Goal: Task Accomplishment & Management: Manage account settings

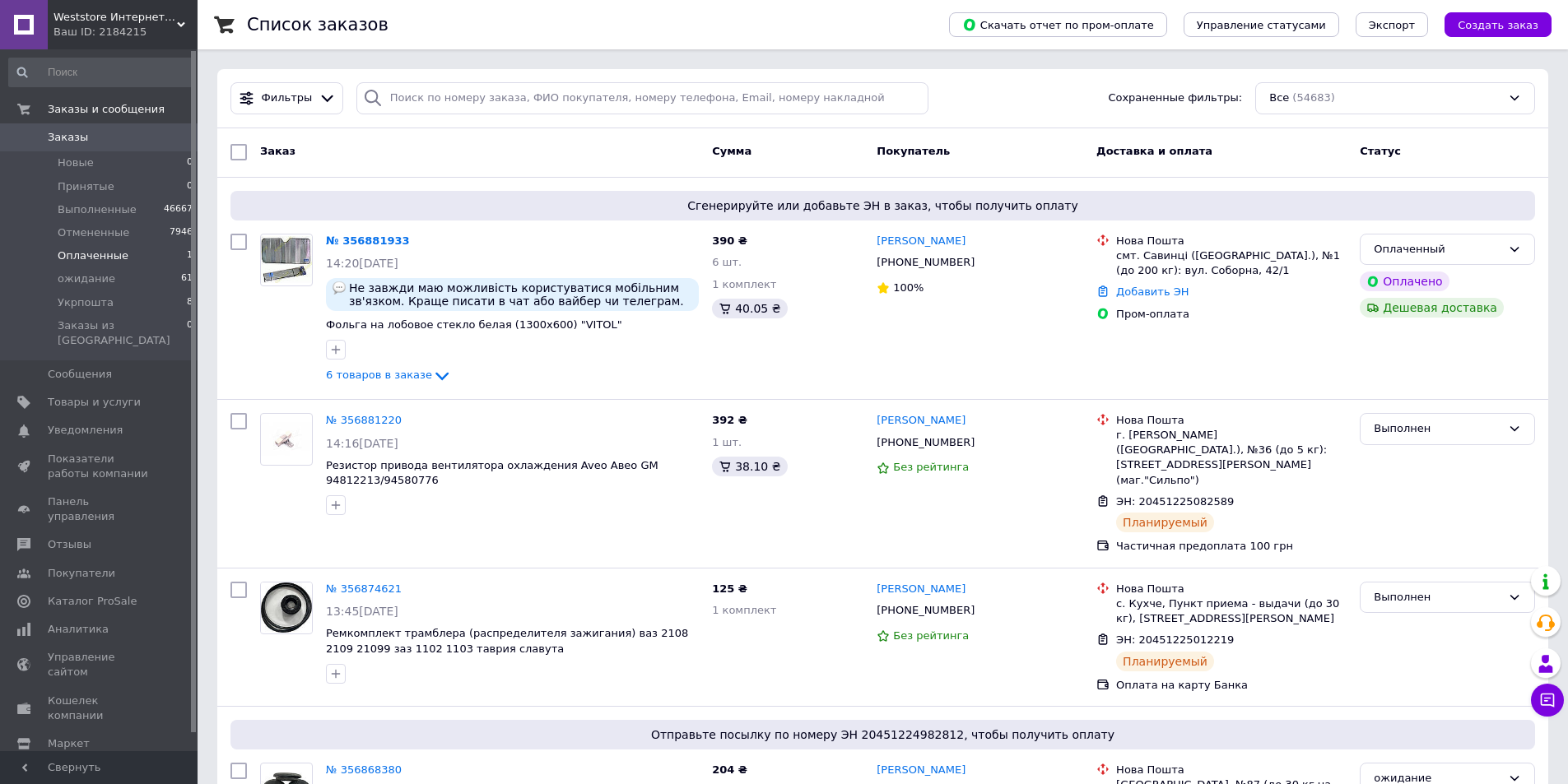
click at [158, 257] on li "Оплаченные 1" at bounding box center [101, 256] width 202 height 23
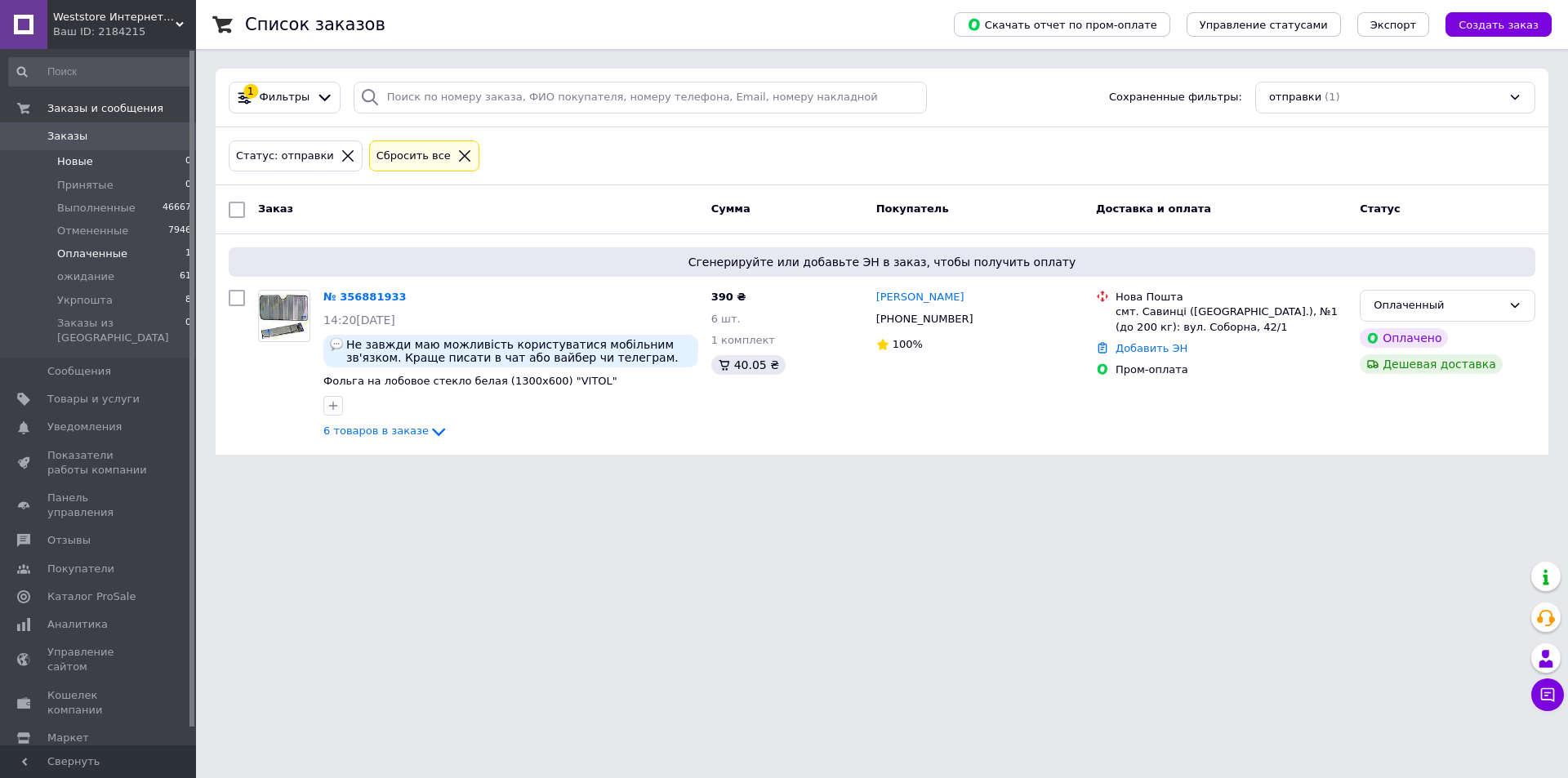
click at [102, 160] on li "Новые 0" at bounding box center [100, 161] width 201 height 23
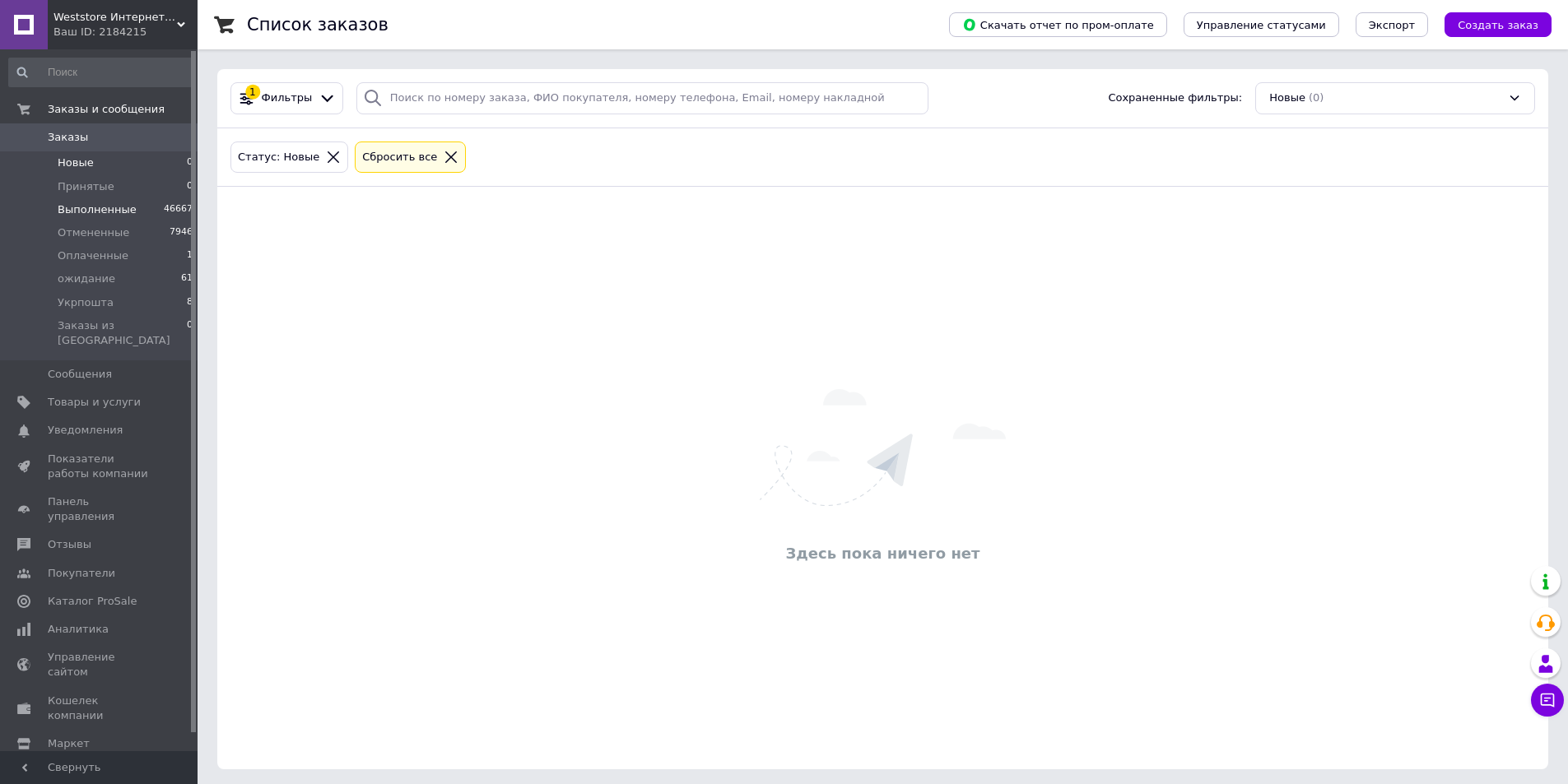
drag, startPoint x: 170, startPoint y: 192, endPoint x: 176, endPoint y: 205, distance: 14.3
click at [169, 192] on li "Принятые 0" at bounding box center [101, 187] width 202 height 23
click at [181, 259] on li "Оплаченные 1" at bounding box center [101, 256] width 202 height 23
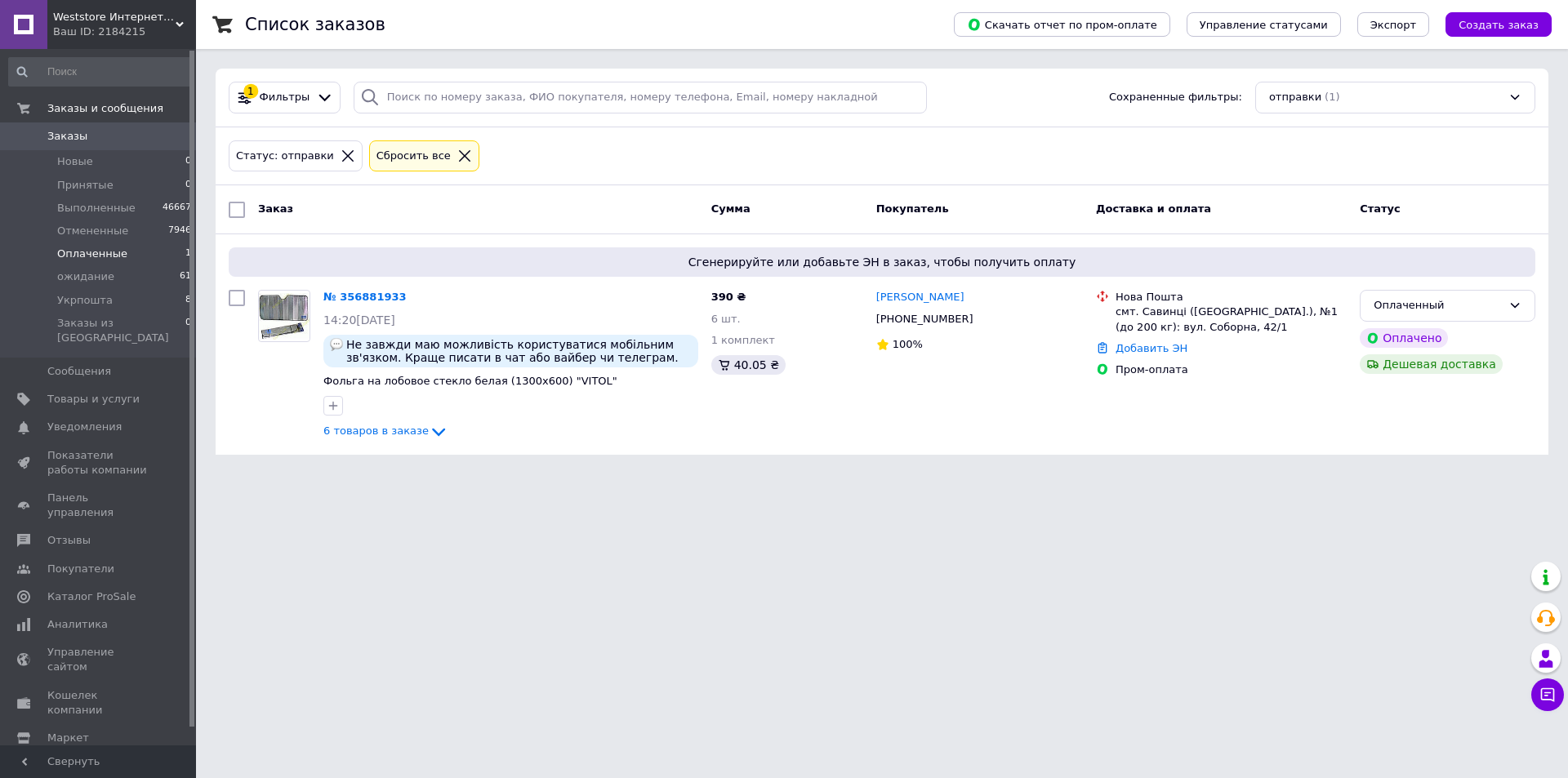
click at [163, 259] on li "Оплаченные 1" at bounding box center [100, 254] width 201 height 23
click at [154, 279] on li "ожидание 61" at bounding box center [100, 276] width 201 height 23
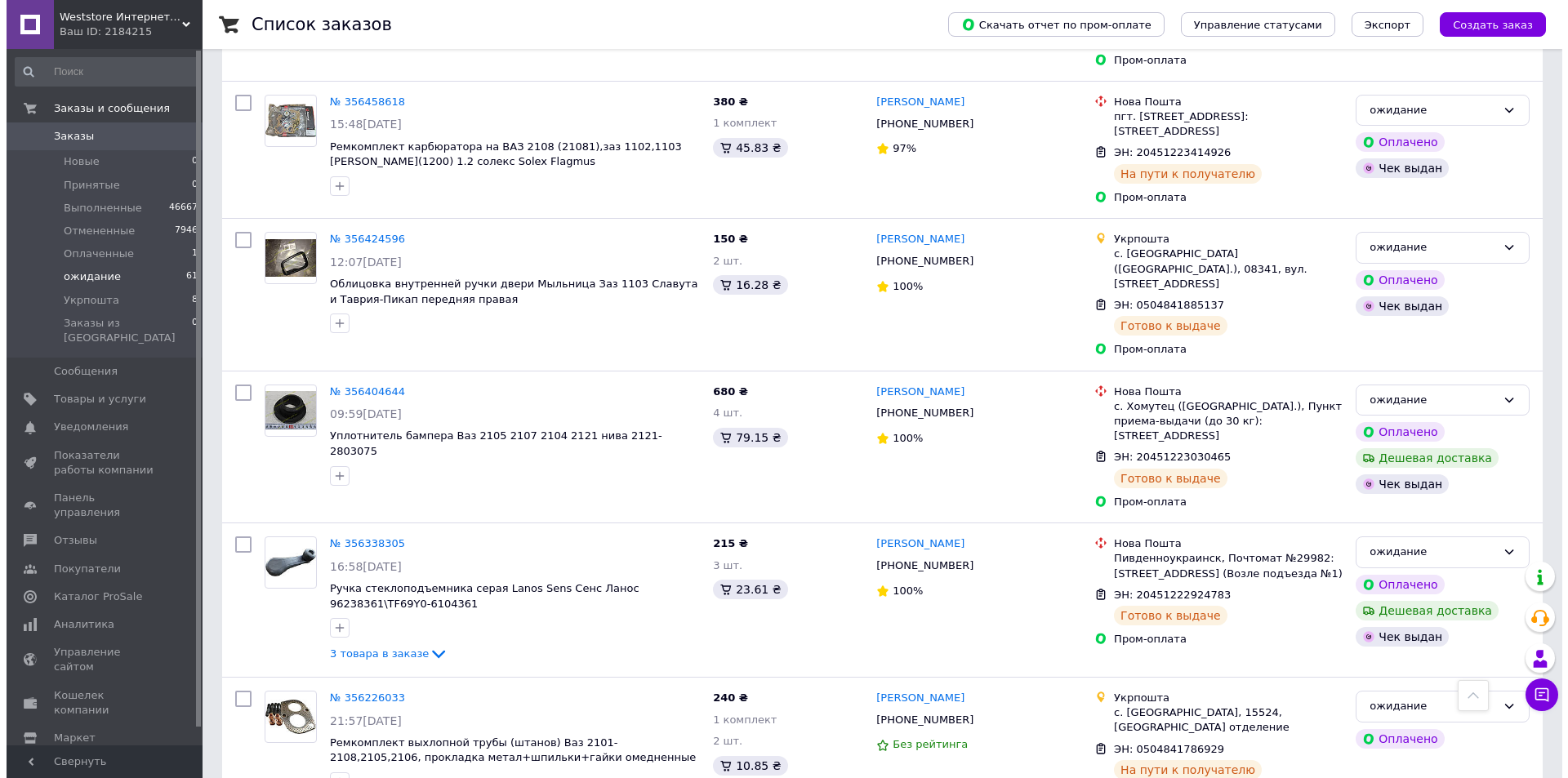
scroll to position [9128, 0]
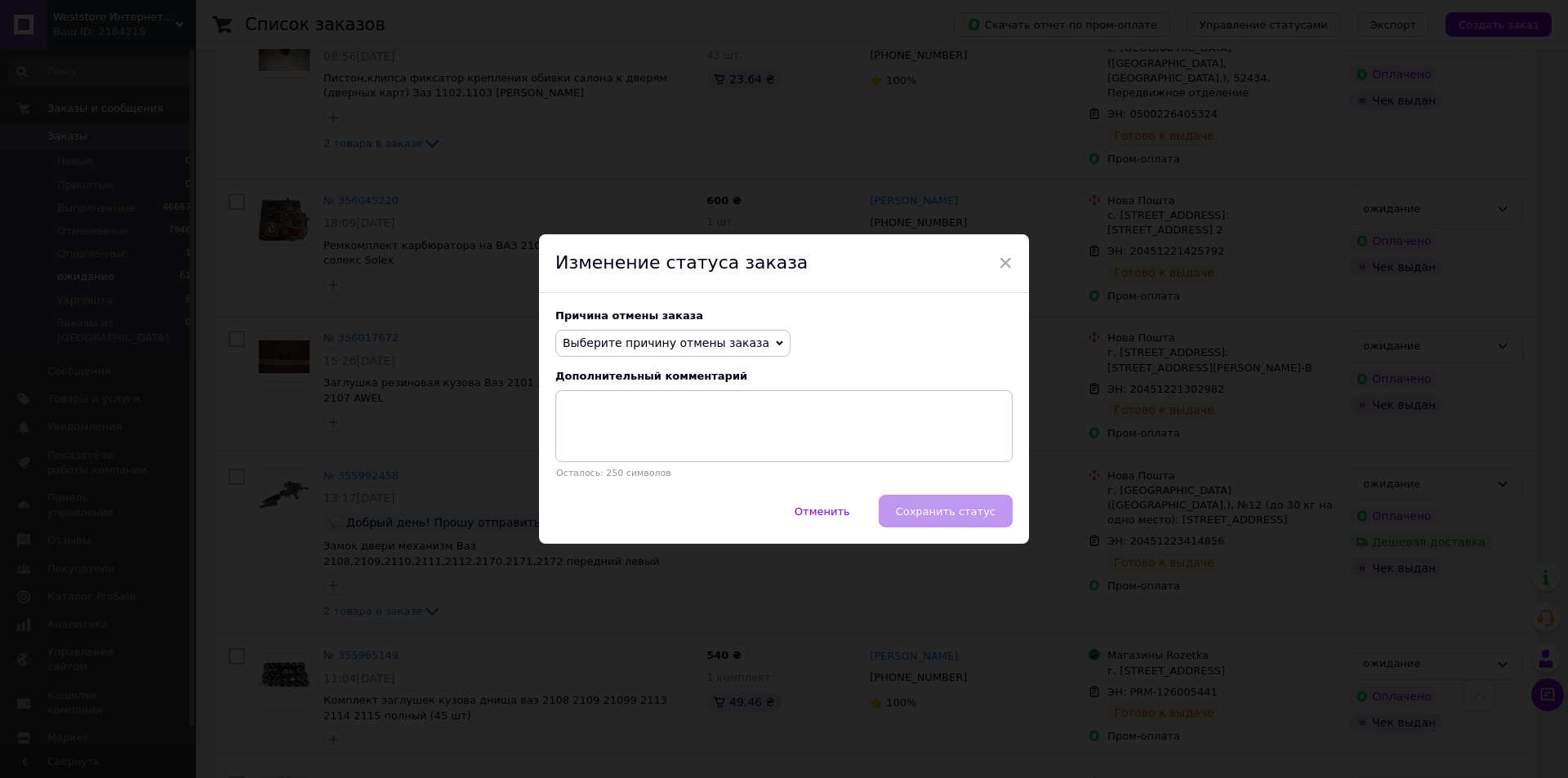
click at [658, 330] on span "Выберите причину отмены заказа" at bounding box center [673, 344] width 235 height 27
click at [666, 421] on li "Оплата не поступила" at bounding box center [673, 420] width 234 height 23
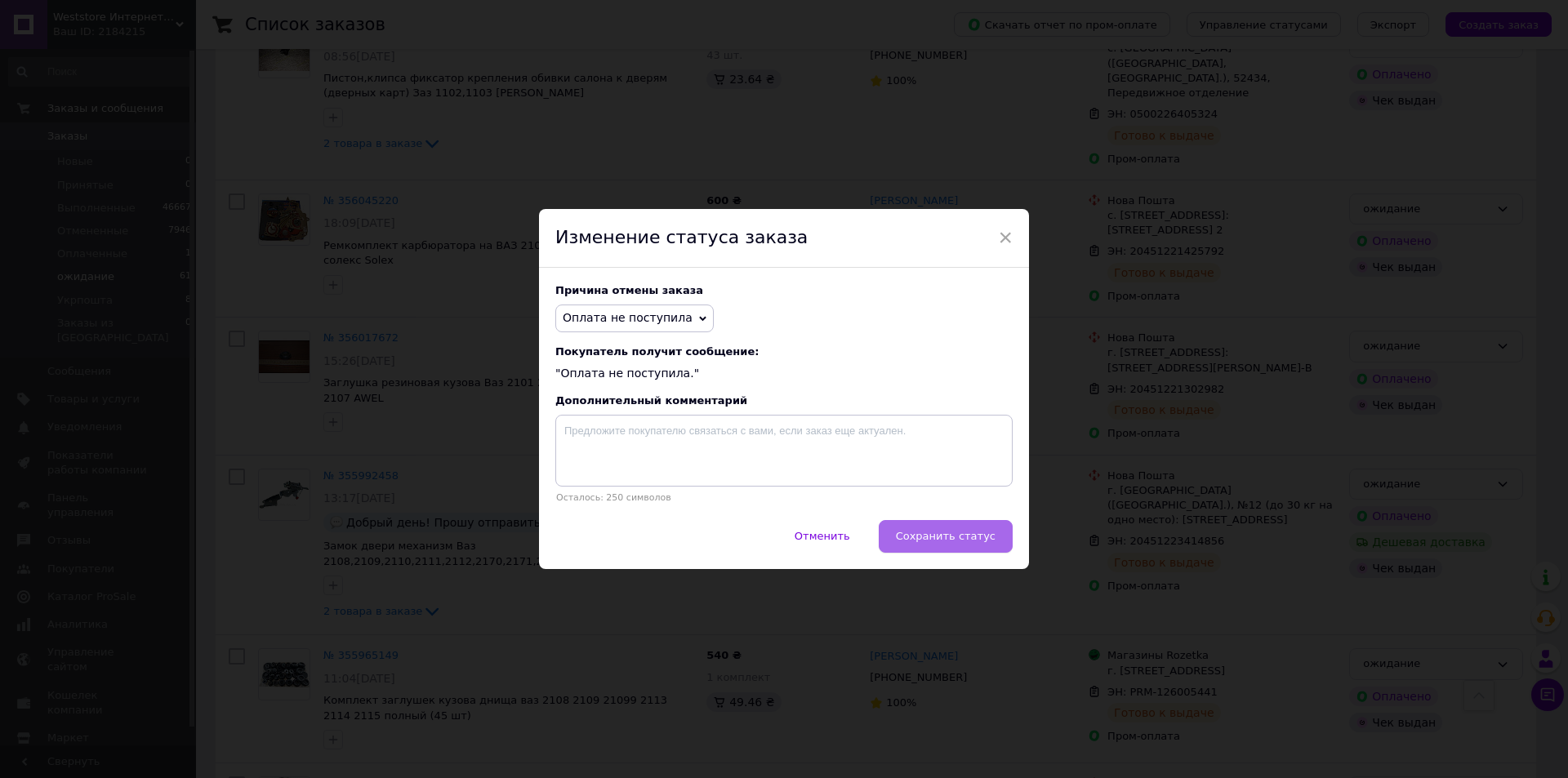
click at [930, 542] on span "Сохранить статус" at bounding box center [945, 535] width 100 height 12
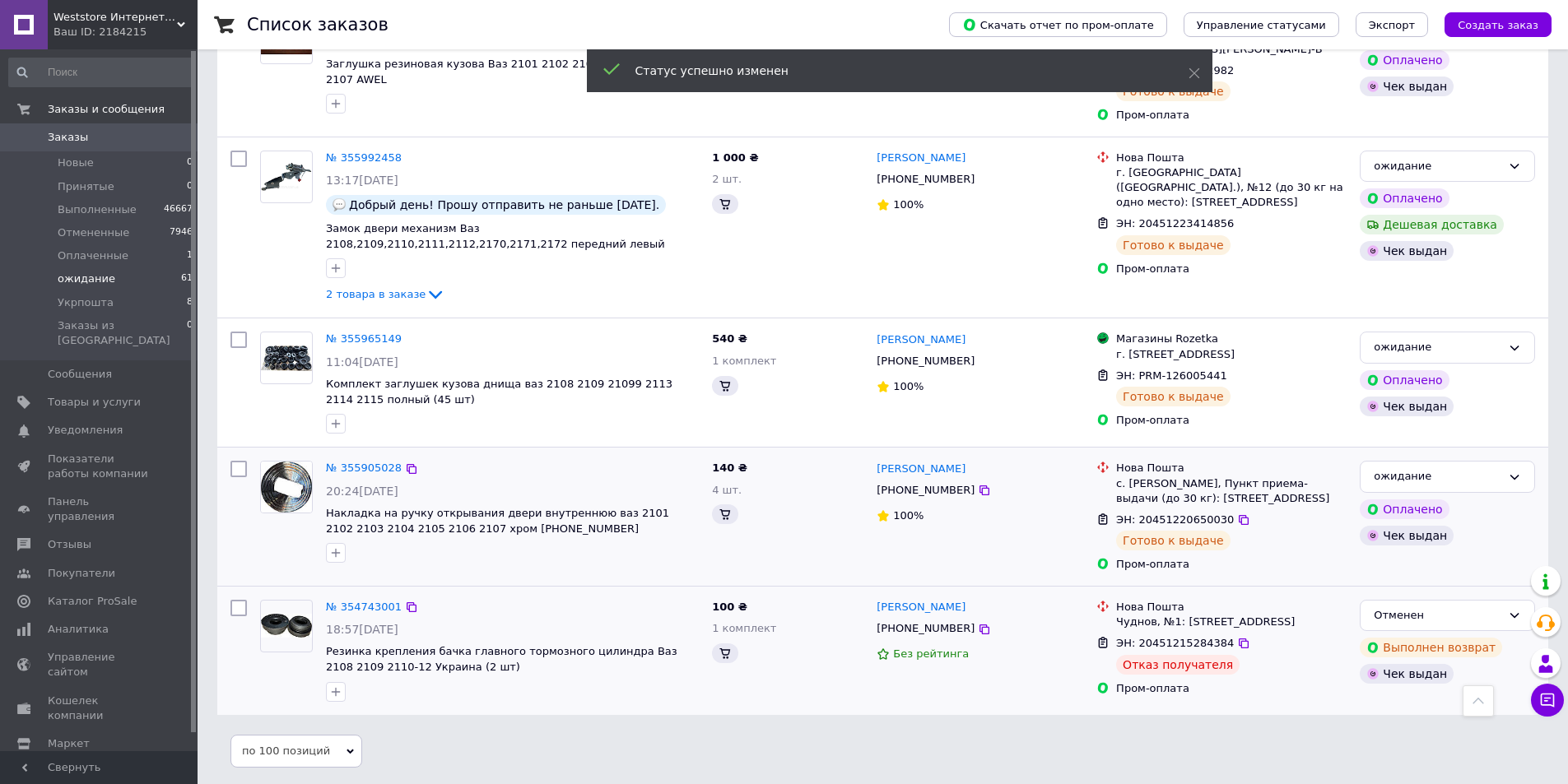
scroll to position [9188, 0]
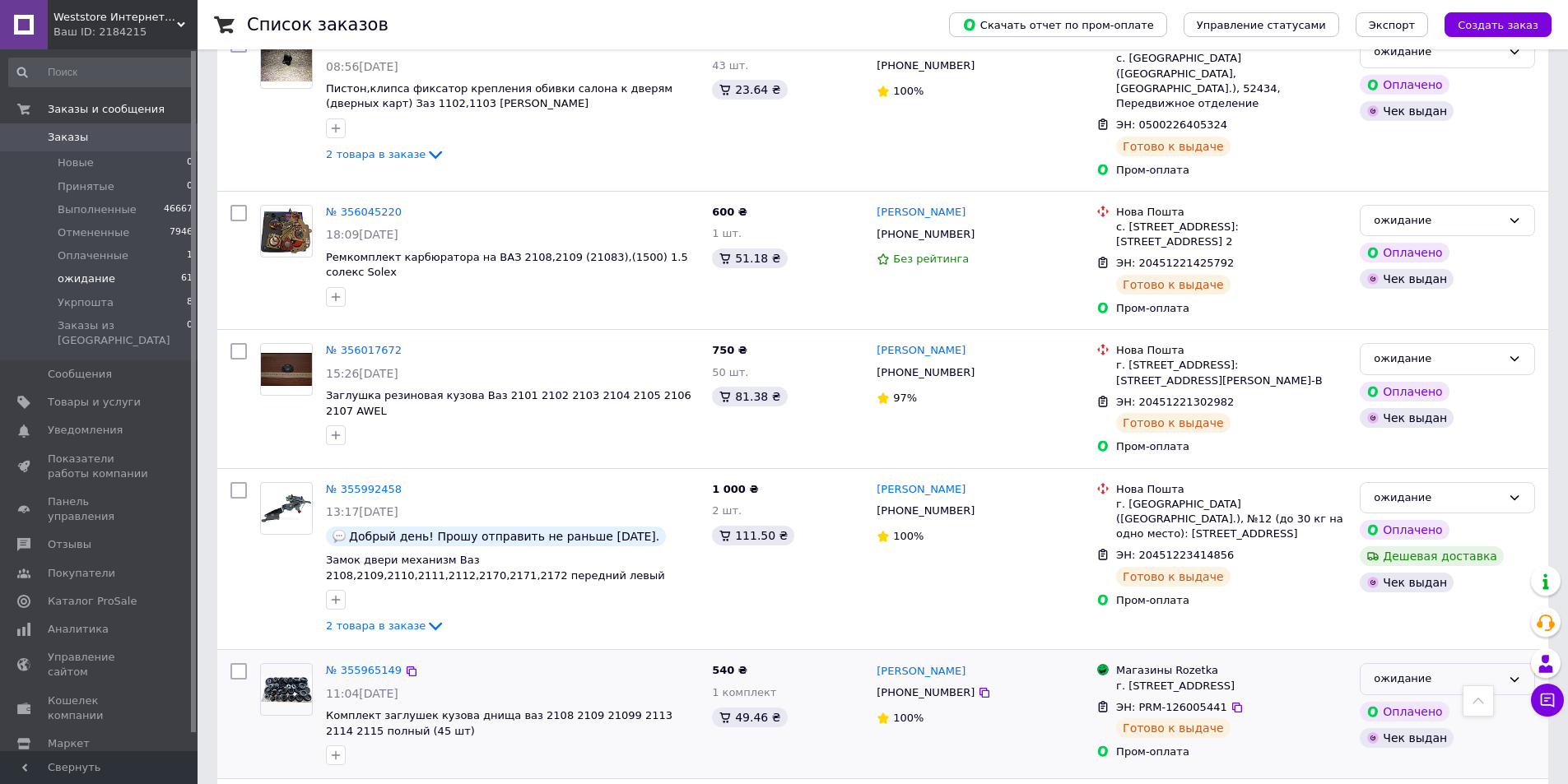
click at [1445, 670] on div "ожидание" at bounding box center [1437, 679] width 128 height 18
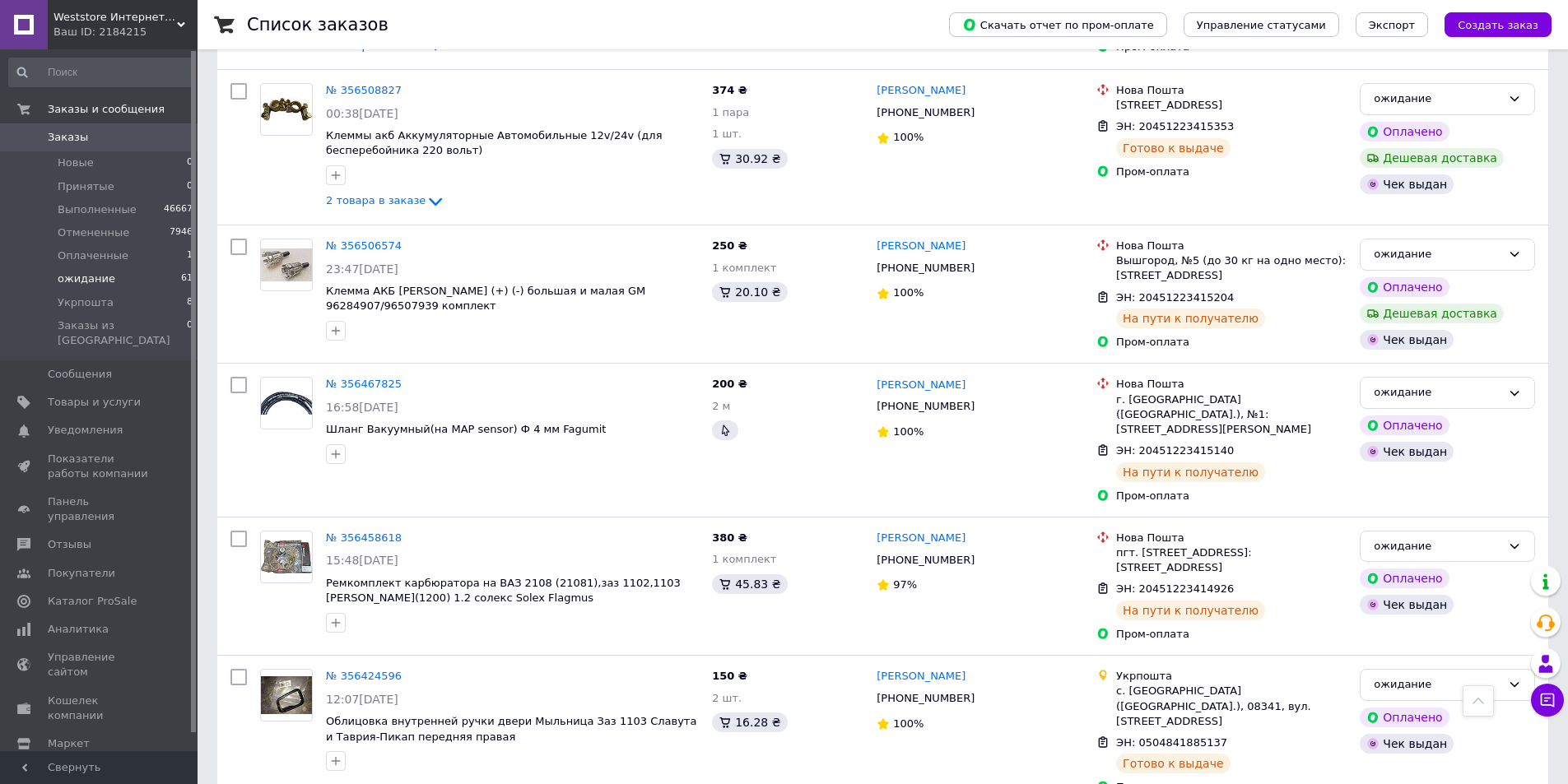
scroll to position [7461, 0]
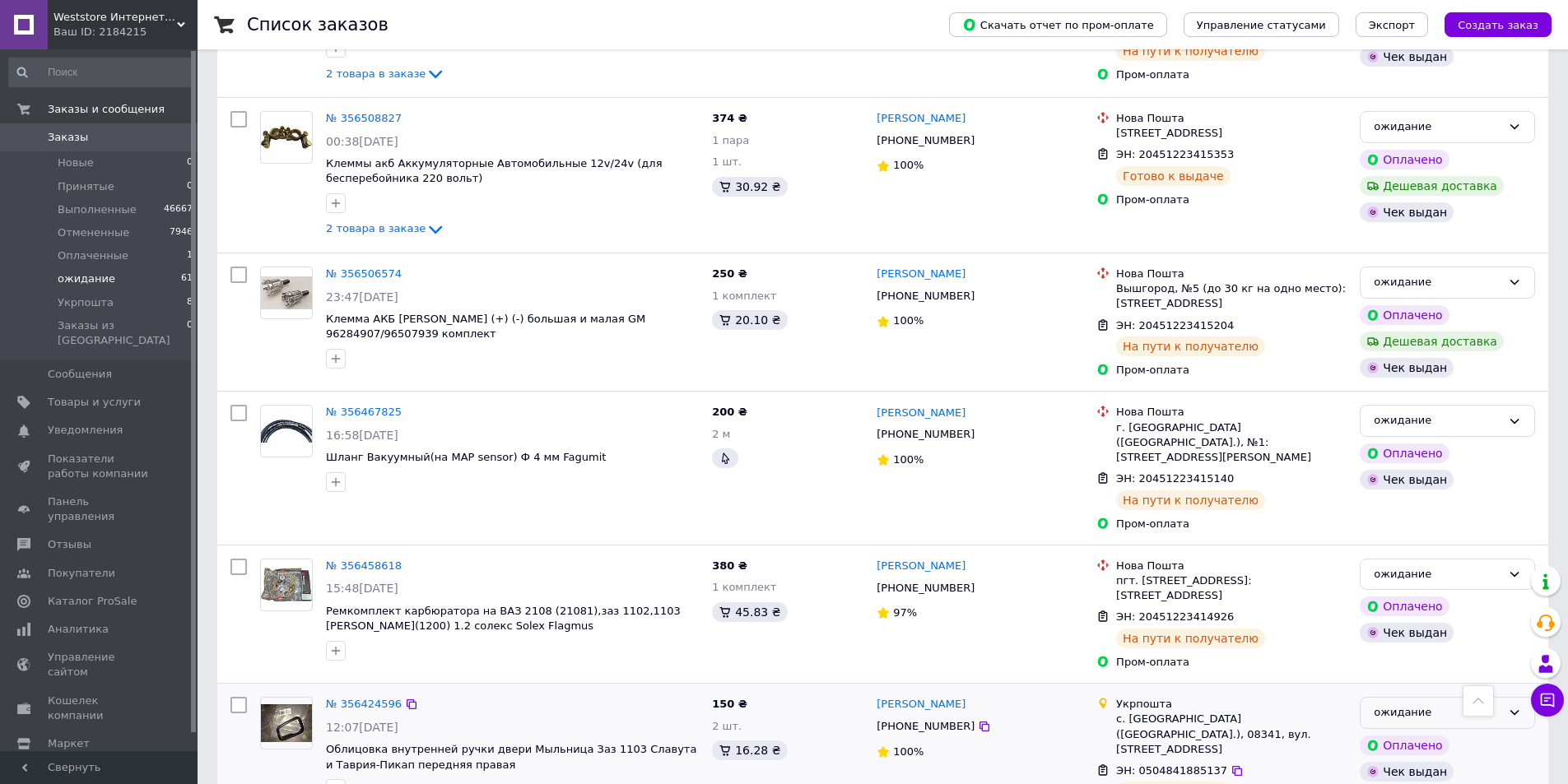
click at [1464, 704] on div "ожидание" at bounding box center [1437, 712] width 128 height 18
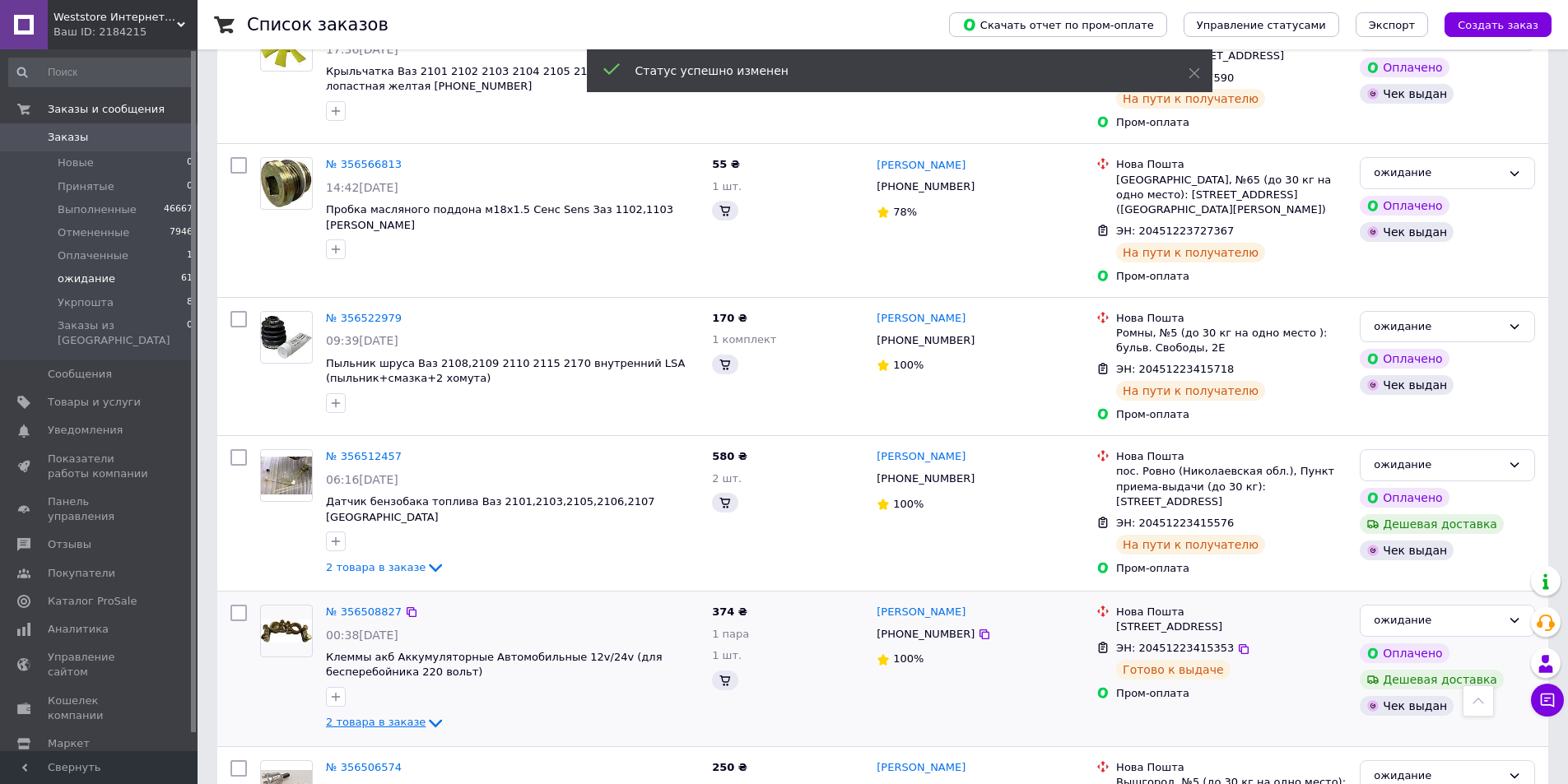
scroll to position [6967, 0]
click at [145, 302] on li "Укрпошта 8" at bounding box center [101, 302] width 202 height 23
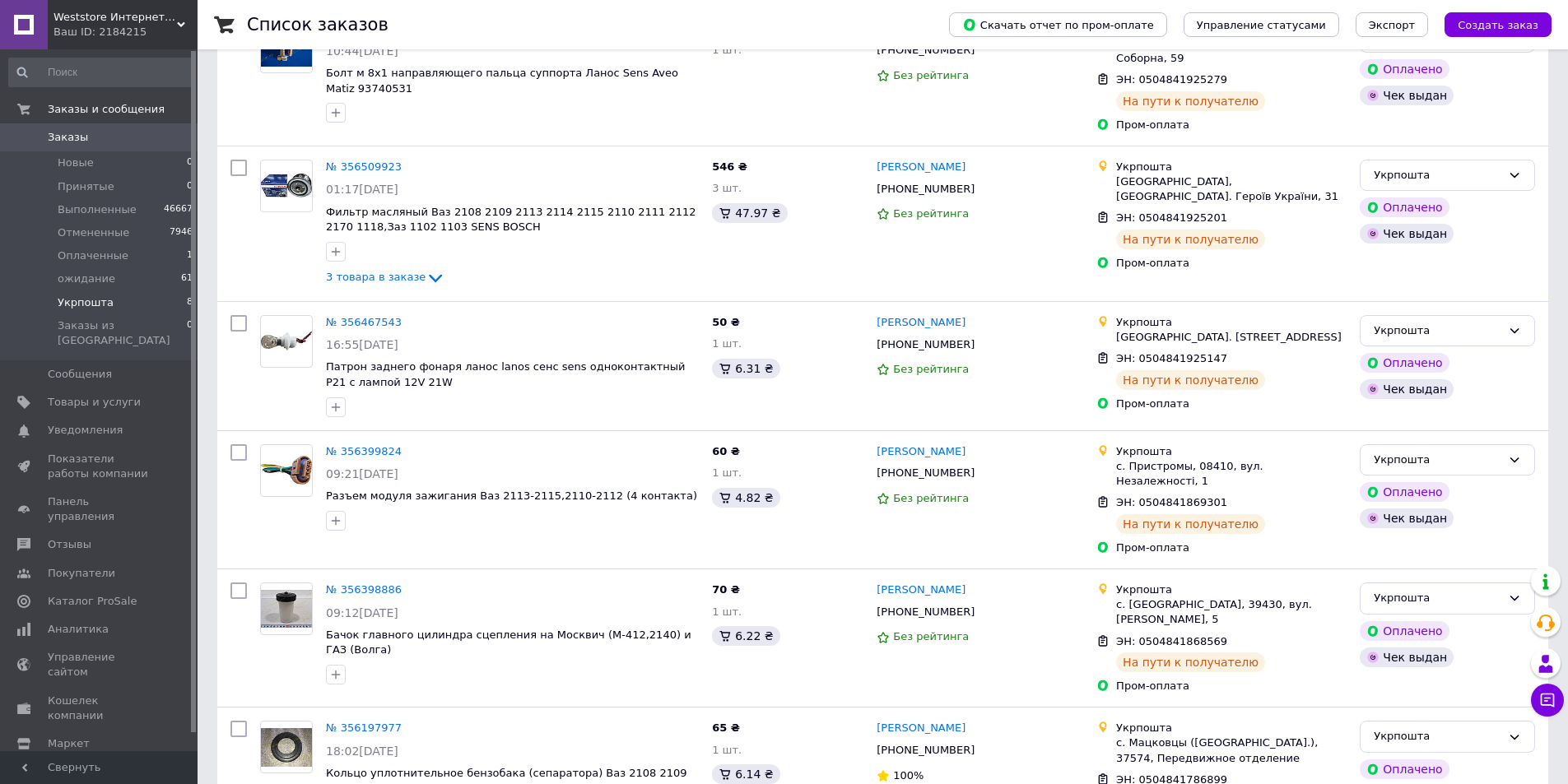
scroll to position [561, 0]
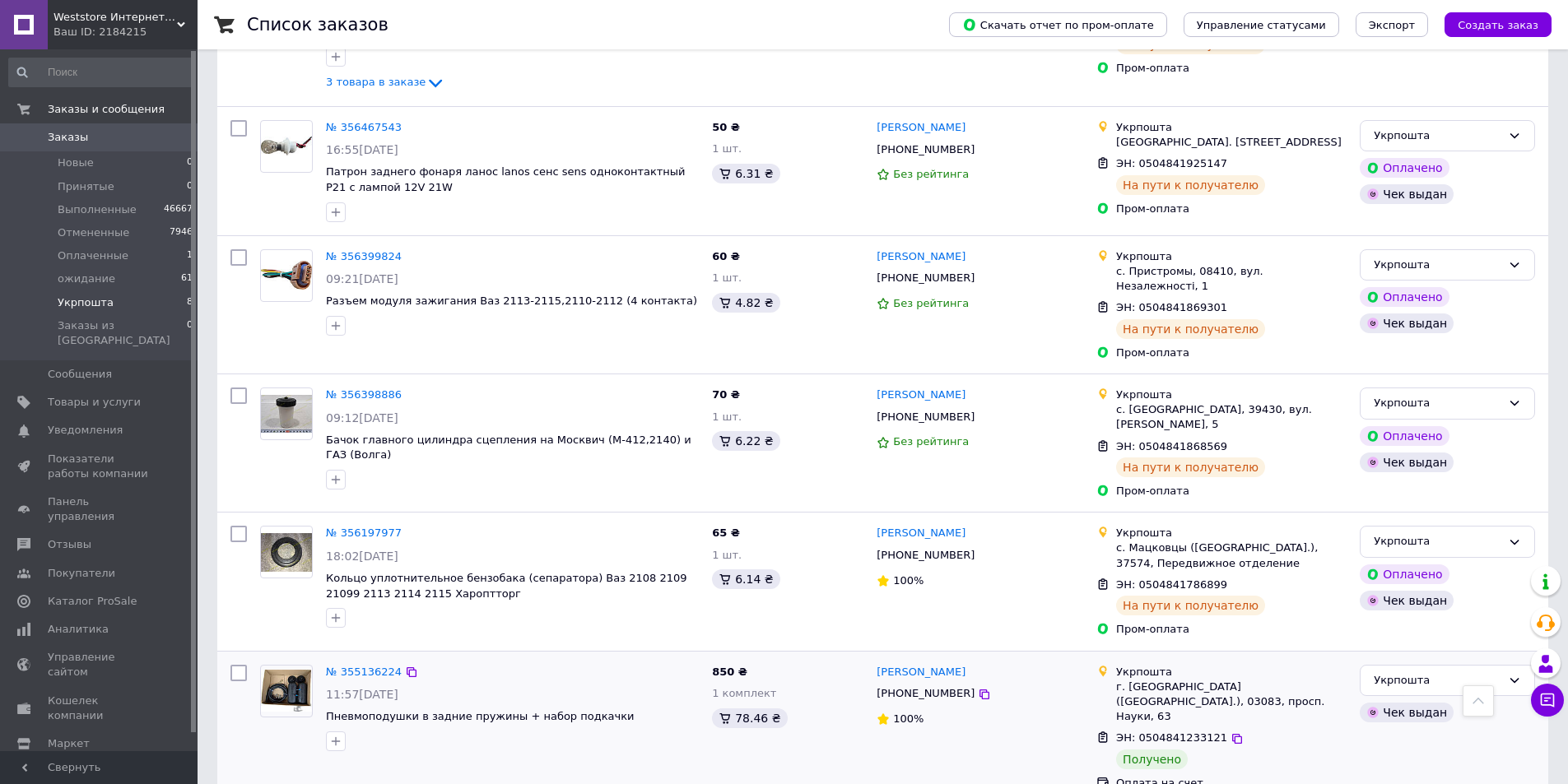
drag, startPoint x: 1444, startPoint y: 662, endPoint x: 1440, endPoint y: 673, distance: 11.7
click at [1444, 665] on div "Укрпошта" at bounding box center [1447, 681] width 176 height 32
click at [1414, 730] on li "Выполнен" at bounding box center [1447, 744] width 174 height 30
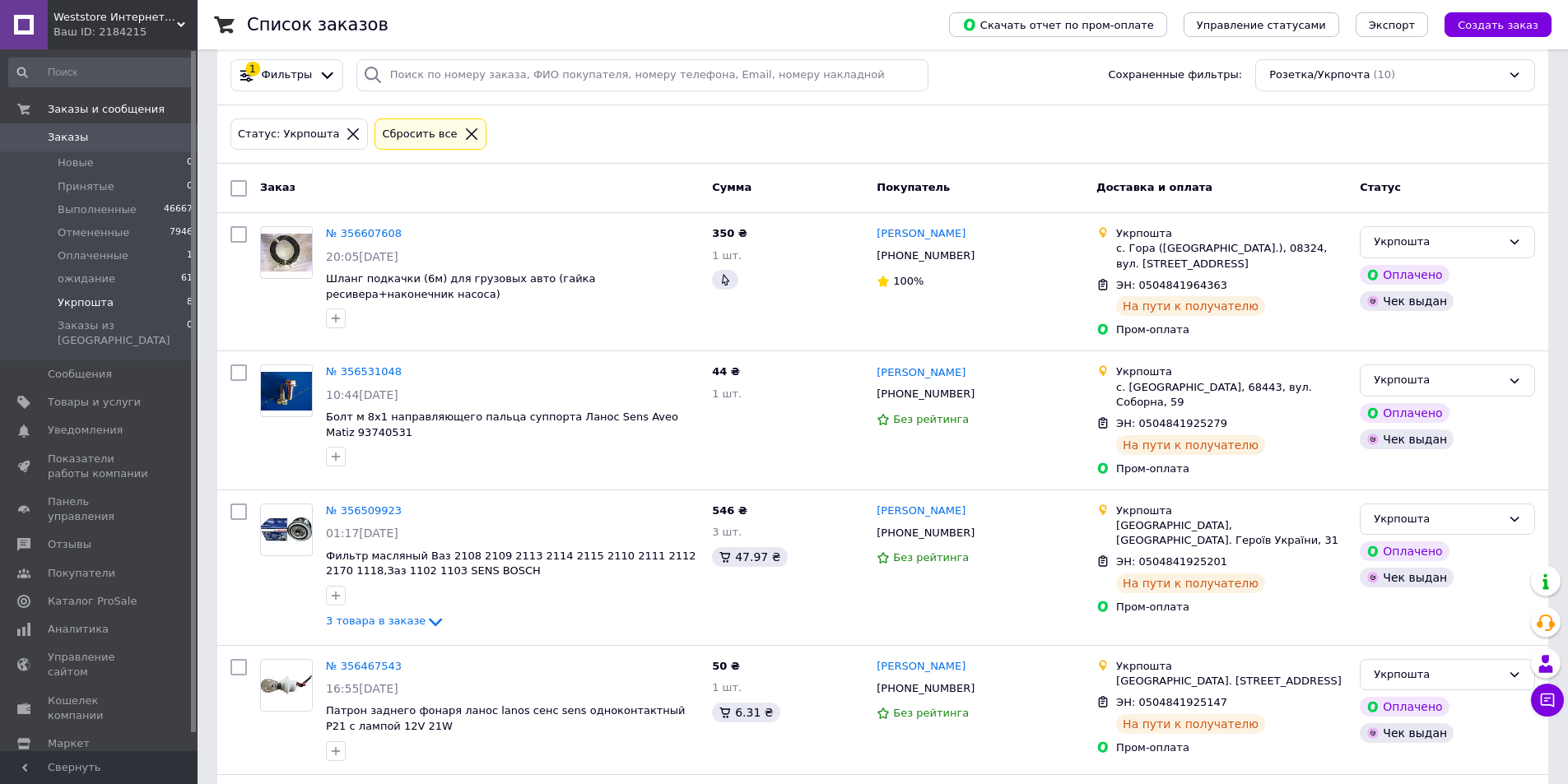
scroll to position [0, 0]
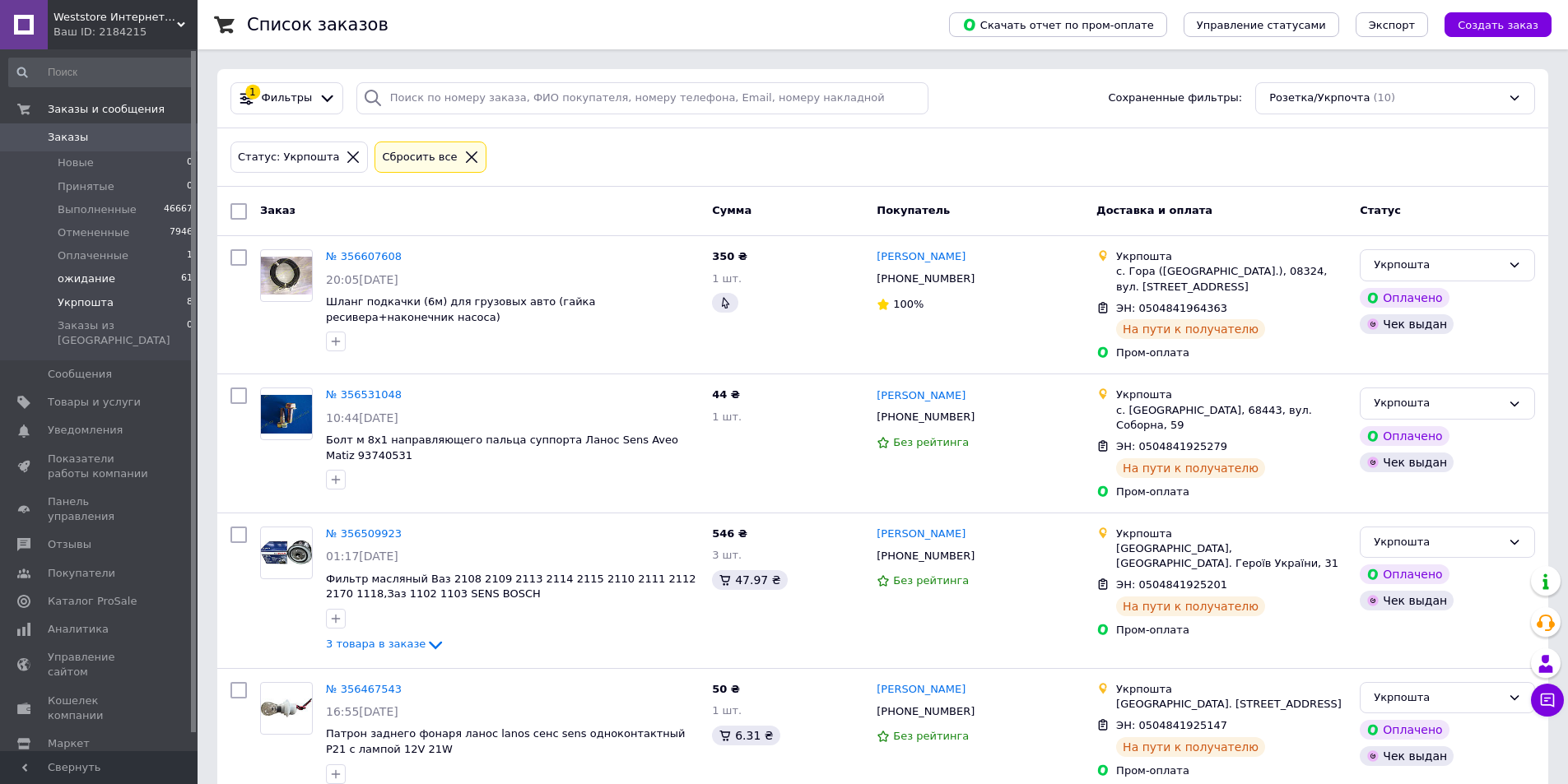
click at [144, 277] on li "ожидание 61" at bounding box center [101, 278] width 202 height 23
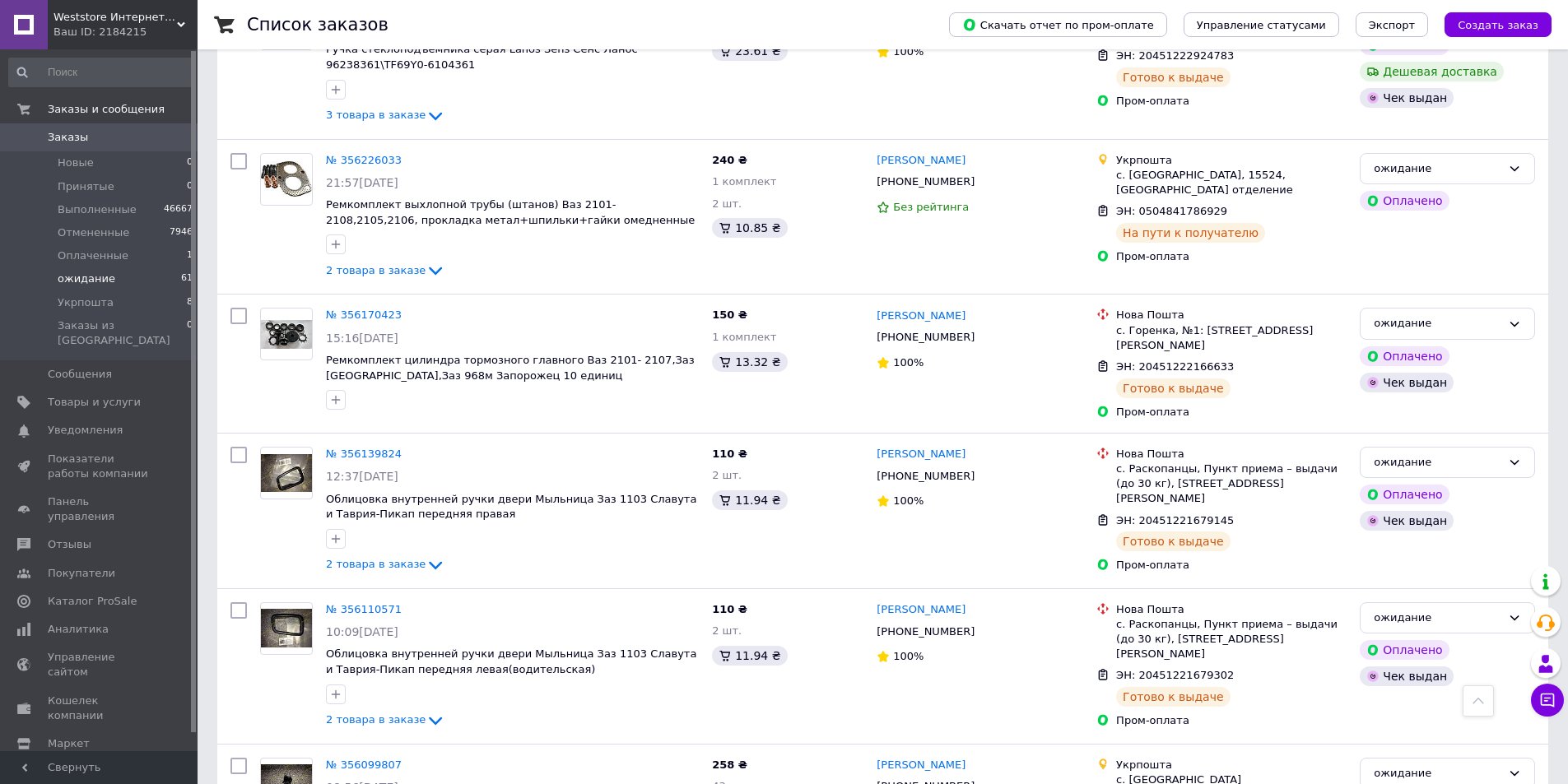
scroll to position [8299, 0]
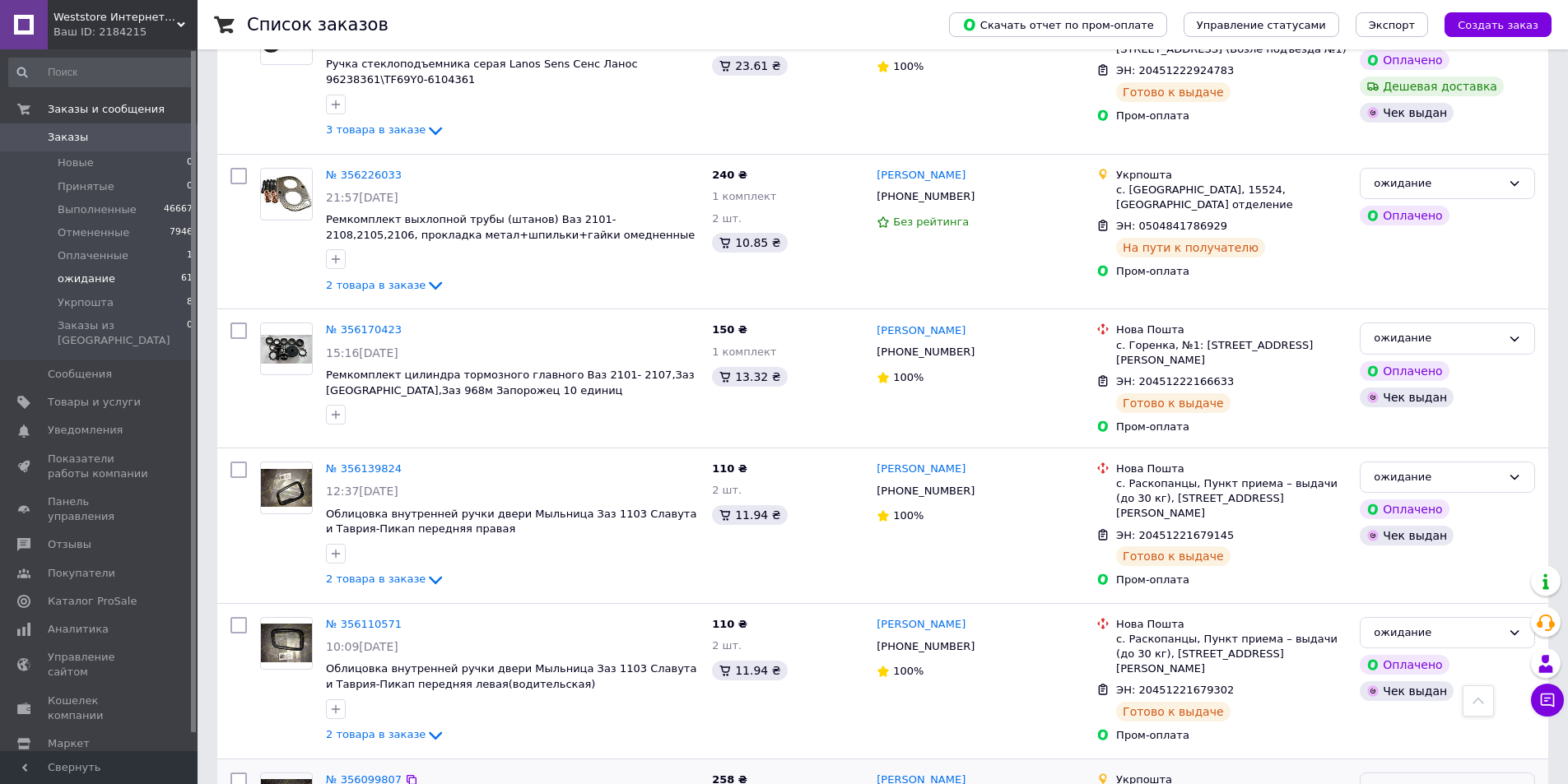
click at [1486, 779] on div "ожидание" at bounding box center [1437, 788] width 128 height 18
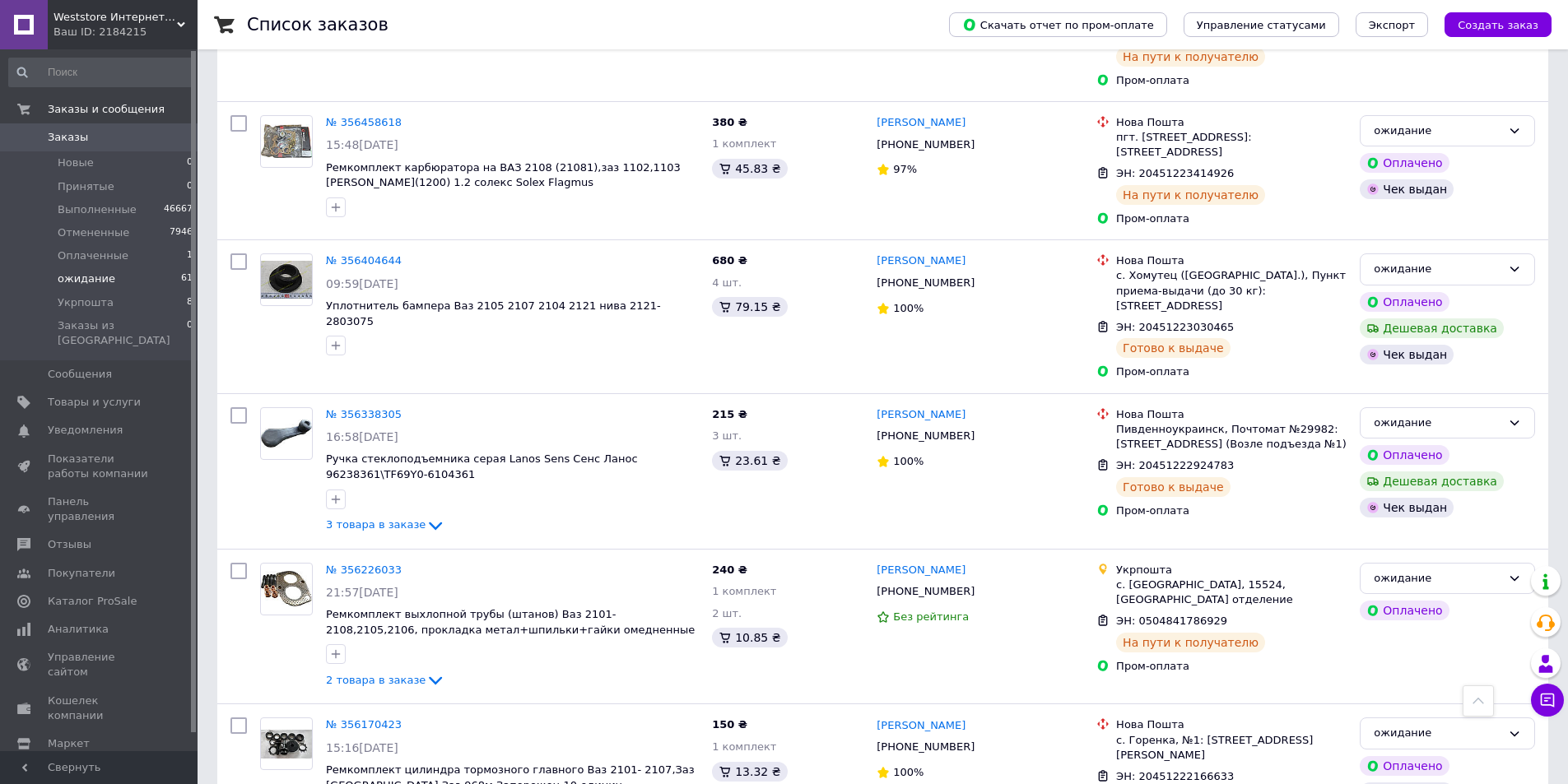
scroll to position [7806, 0]
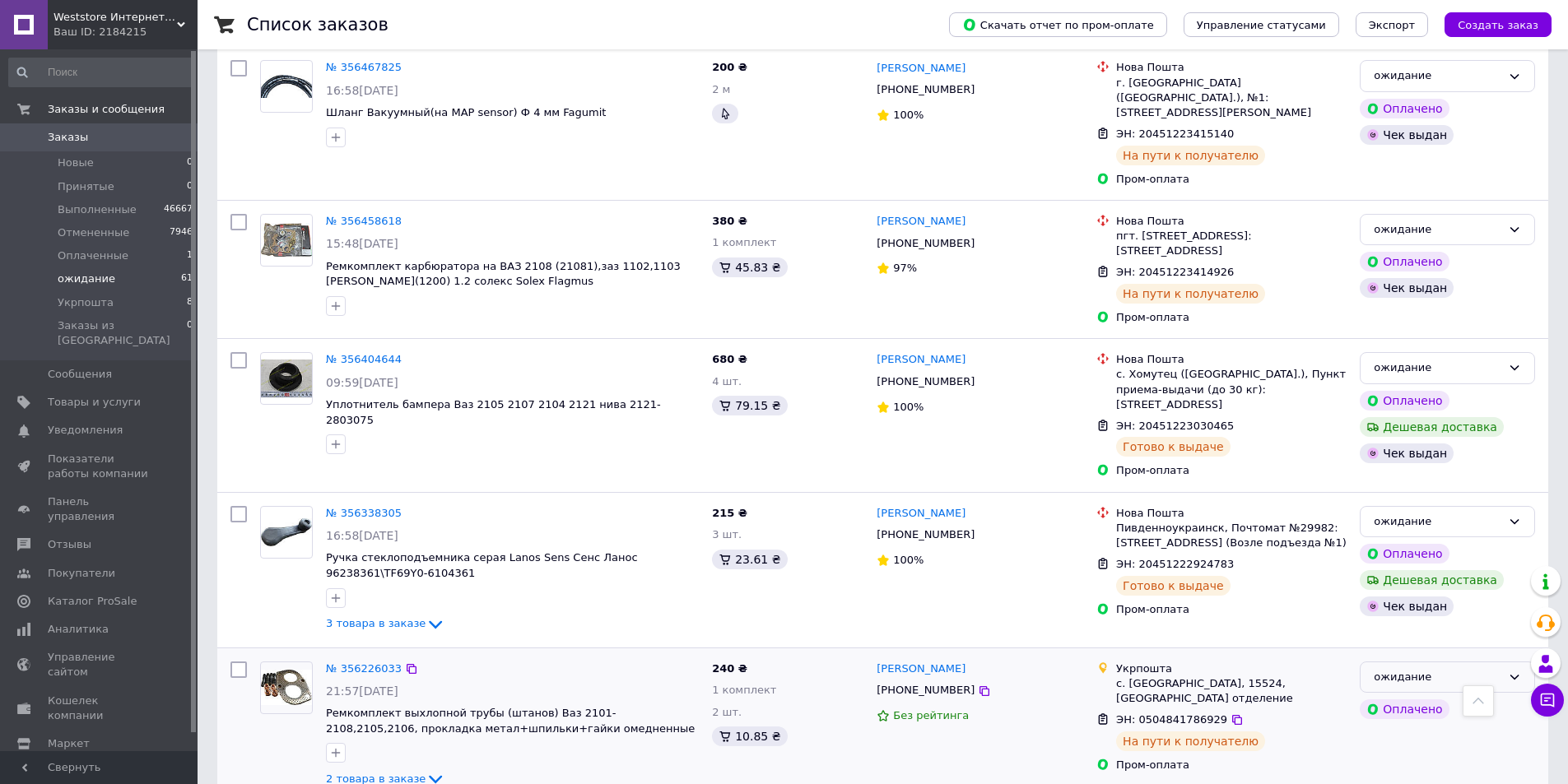
click at [1488, 661] on div "ожидание" at bounding box center [1447, 677] width 176 height 32
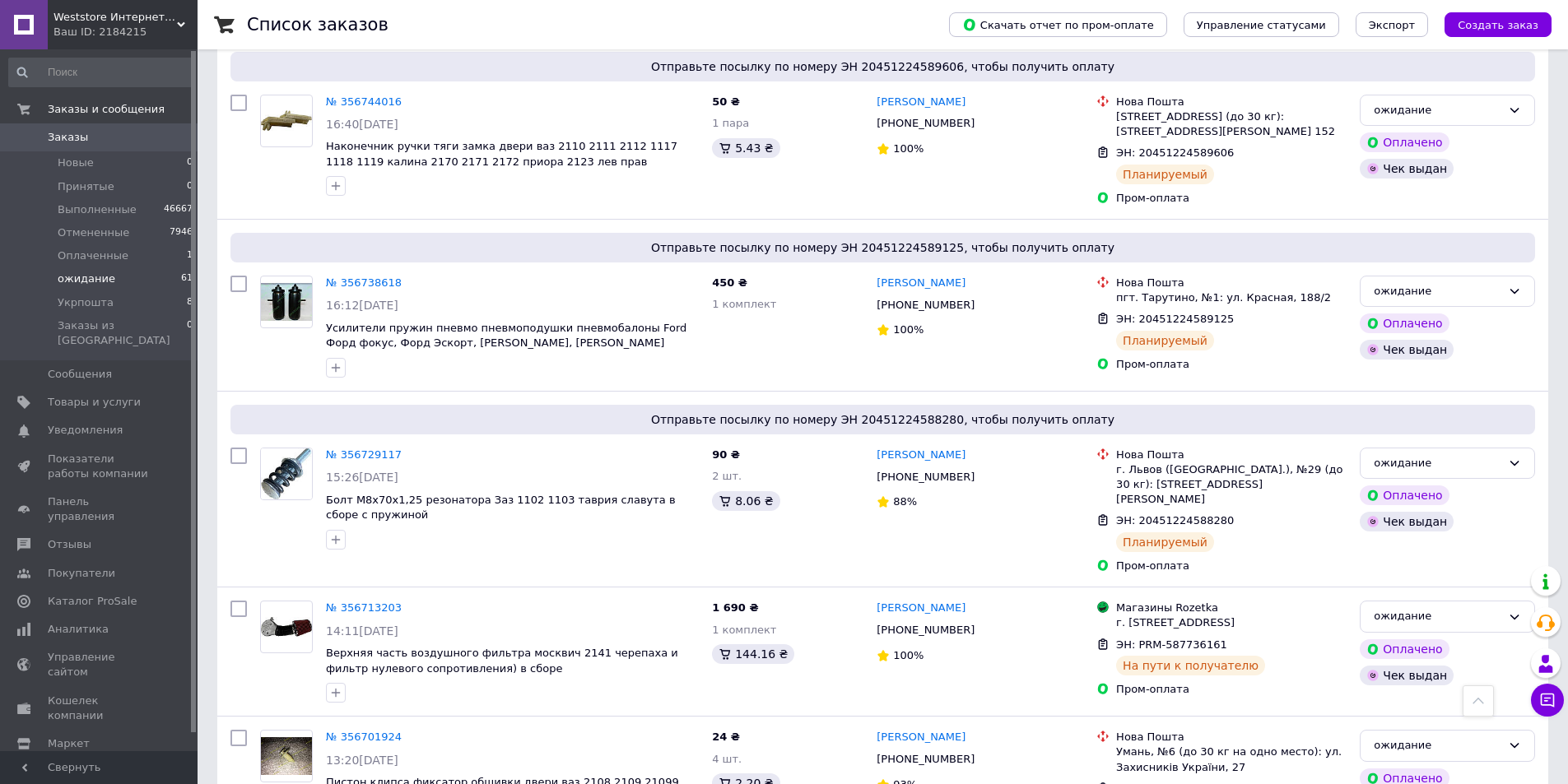
scroll to position [4351, 0]
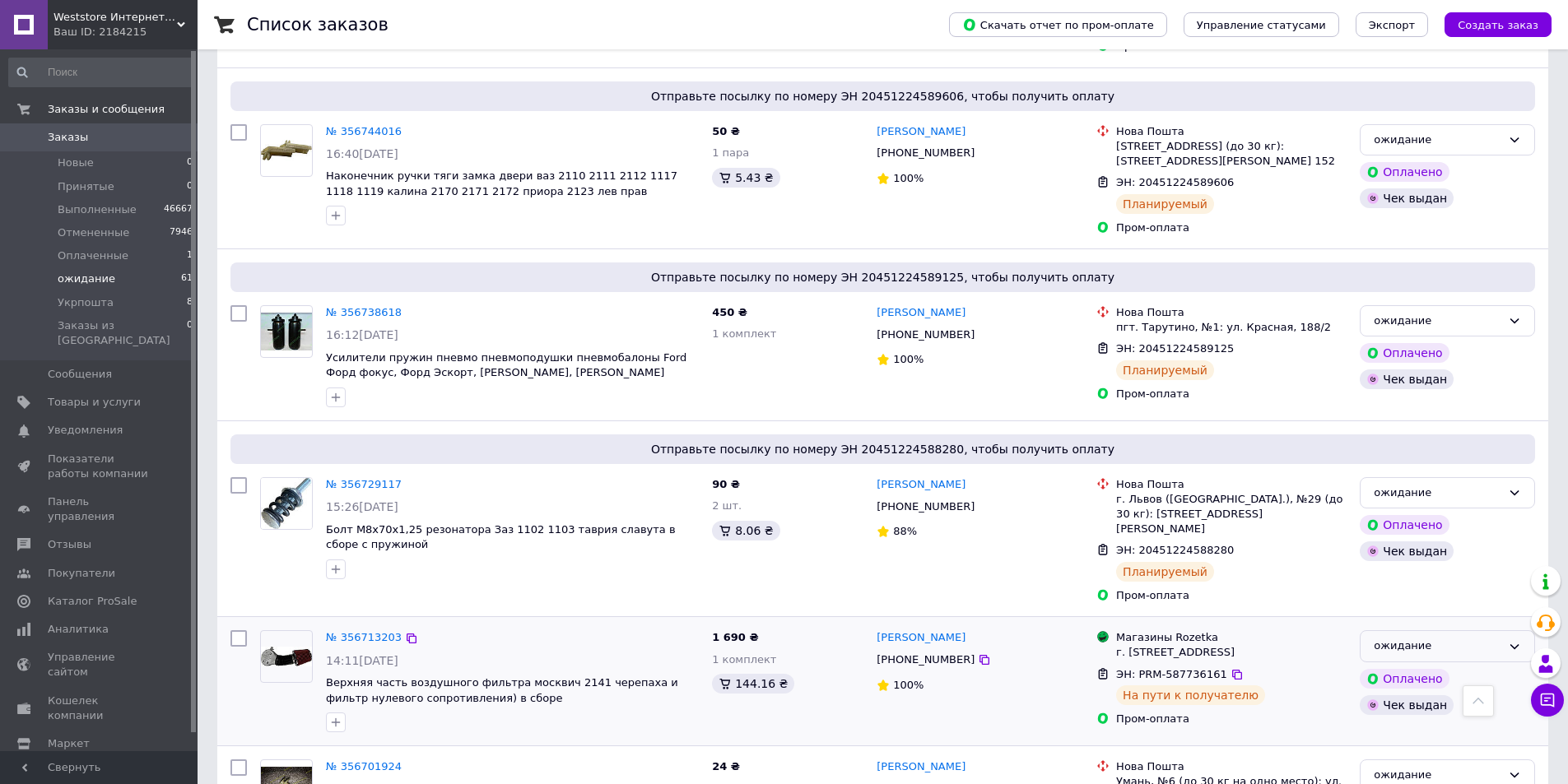
click at [1489, 630] on div "ожидание" at bounding box center [1447, 645] width 176 height 32
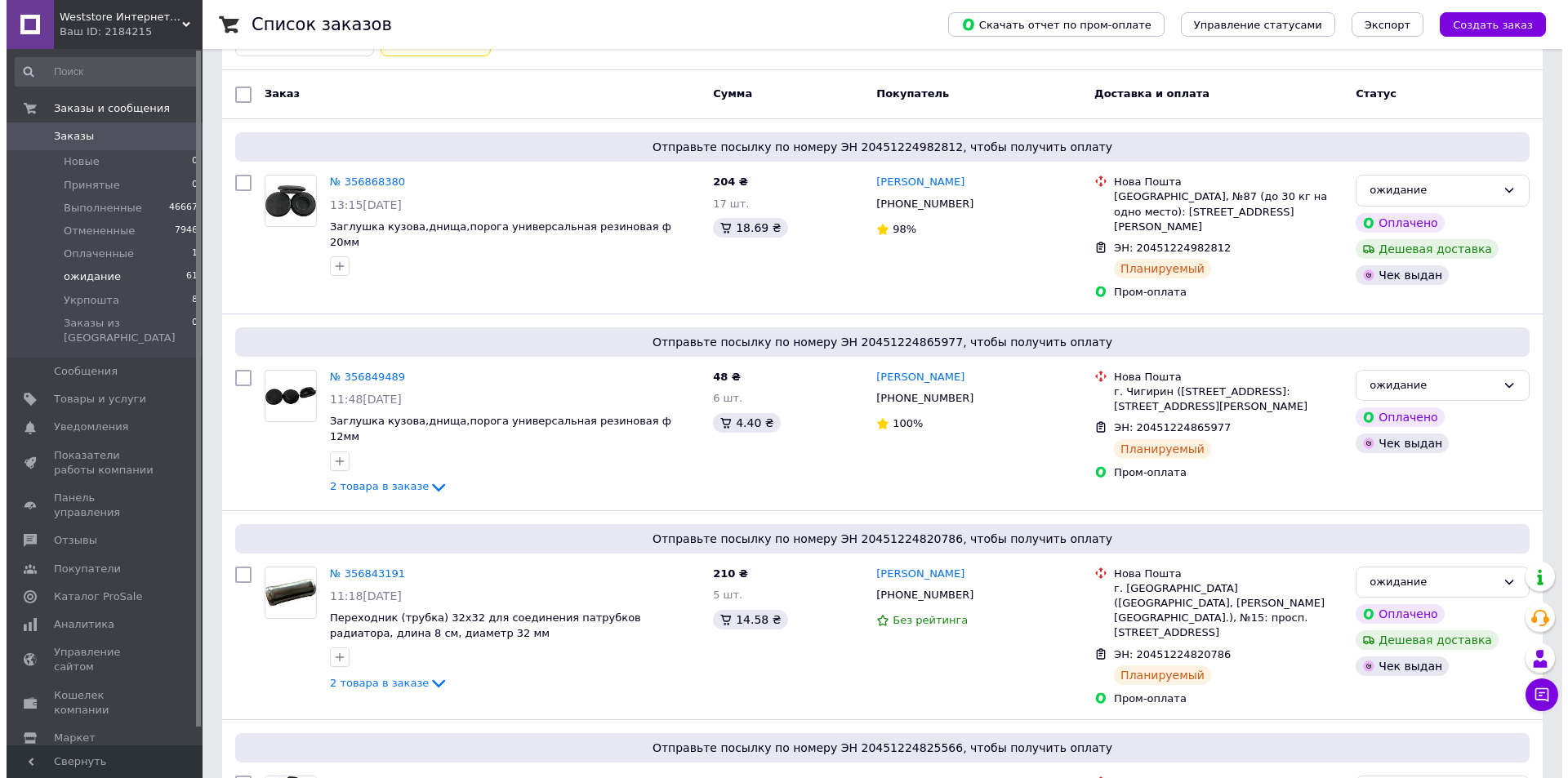
scroll to position [0, 0]
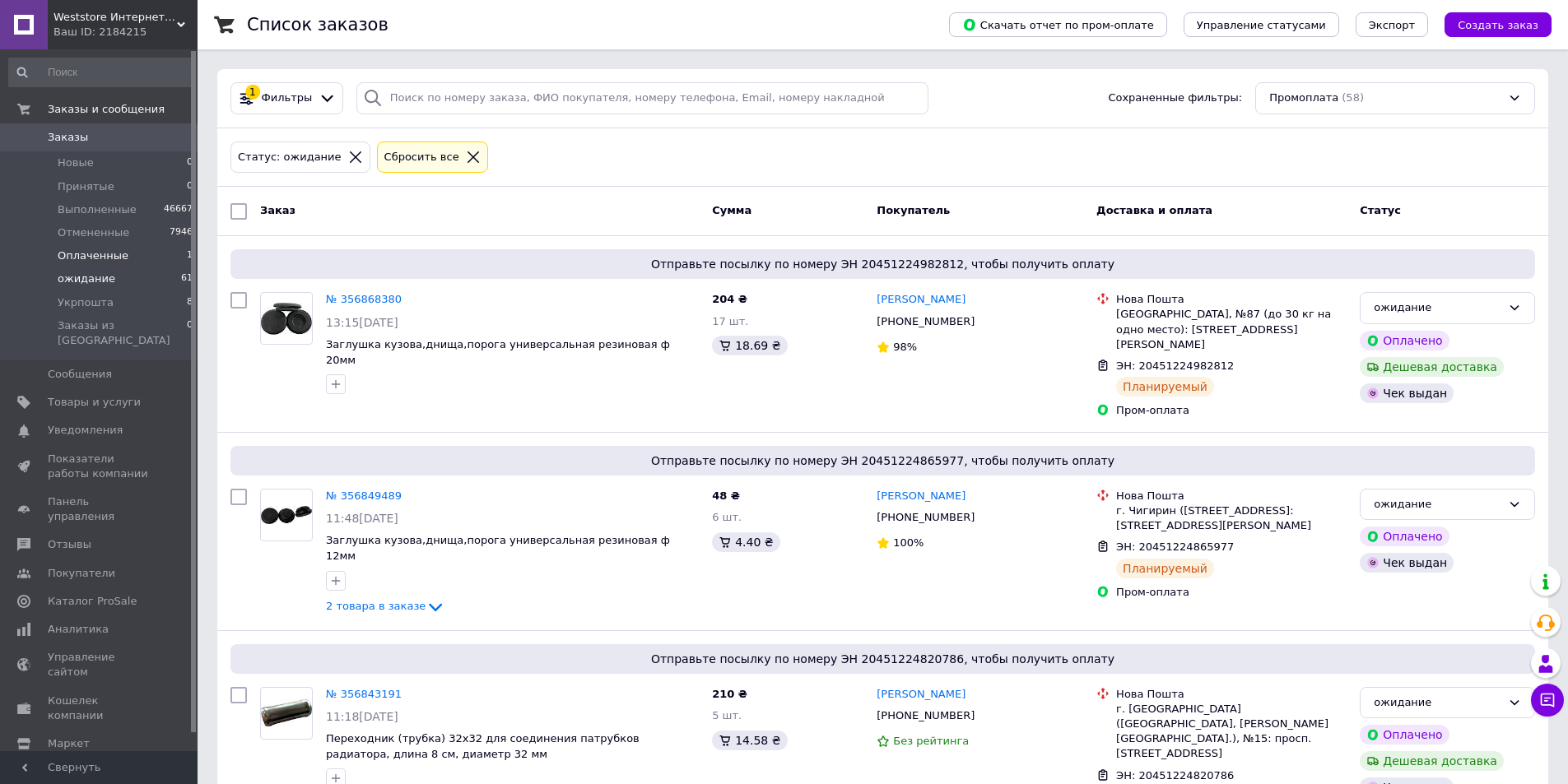
click at [136, 259] on li "Оплаченные 1" at bounding box center [101, 256] width 202 height 23
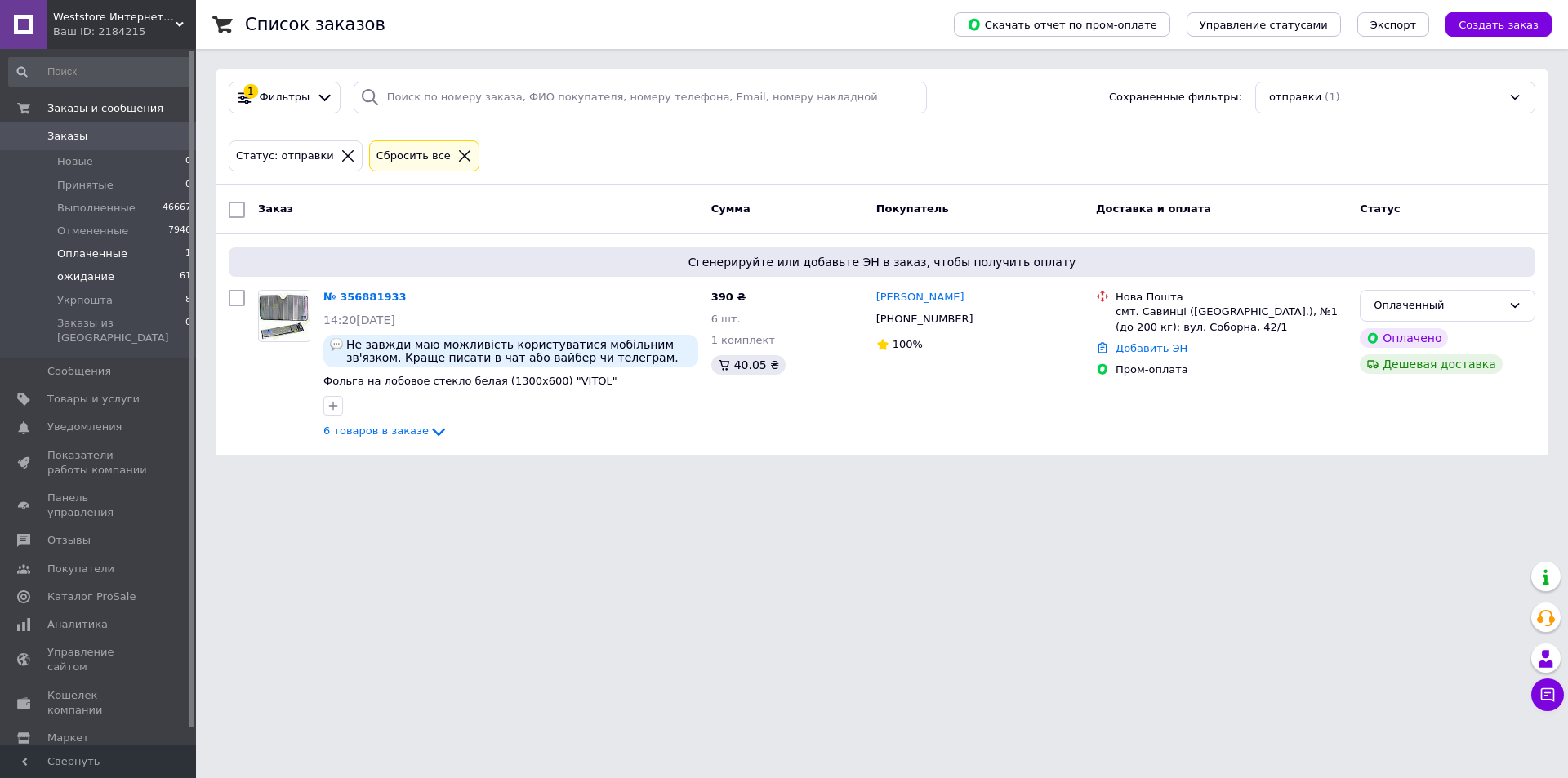
click at [144, 279] on li "ожидание 61" at bounding box center [100, 276] width 201 height 23
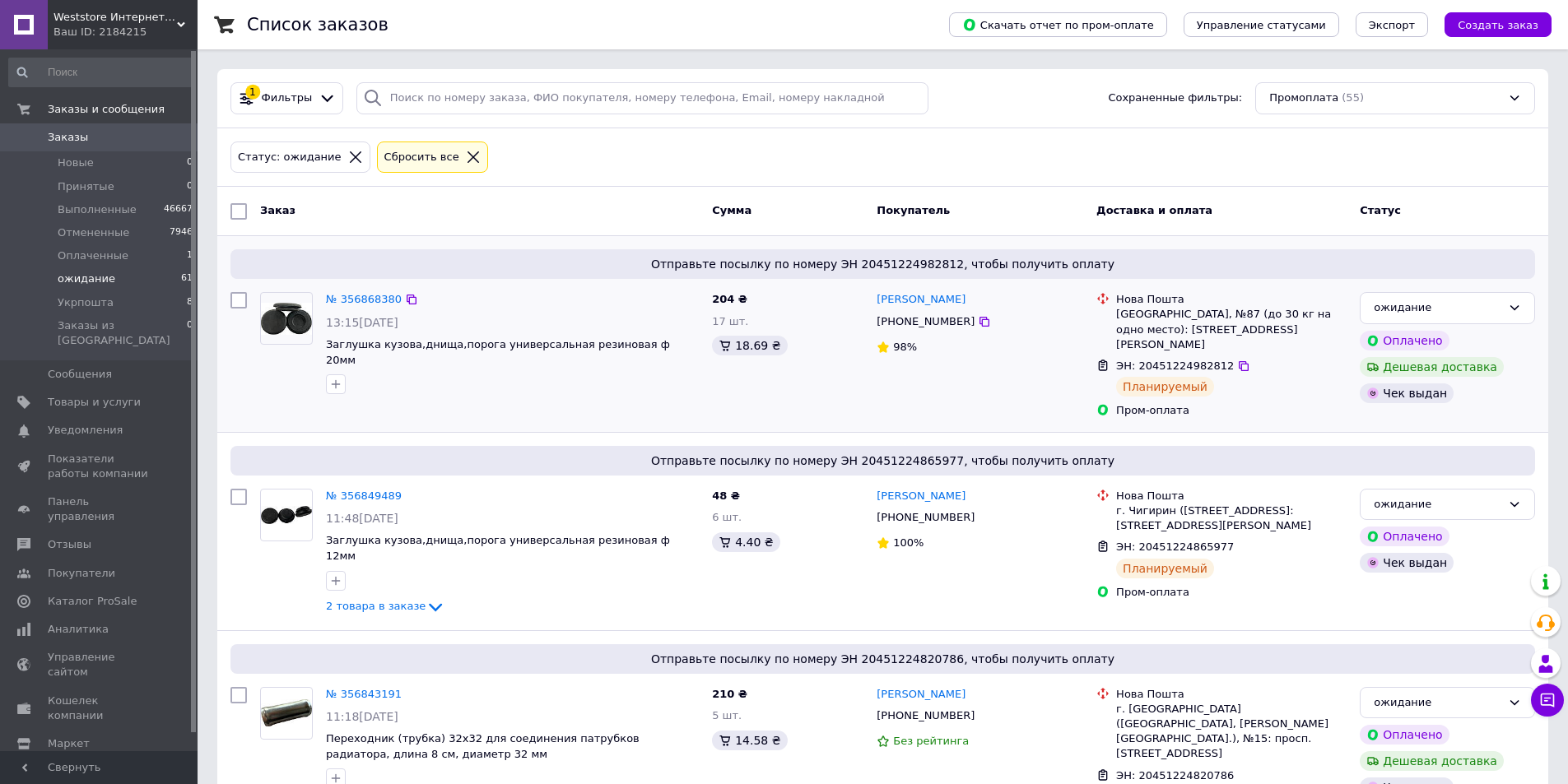
click at [336, 385] on div "№ 356868380 13:15[DATE] Заглушка кузова,днища,порога универсальная резиновая ф …" at bounding box center [513, 343] width 386 height 115
click at [144, 252] on li "Оплаченные 1" at bounding box center [101, 256] width 202 height 23
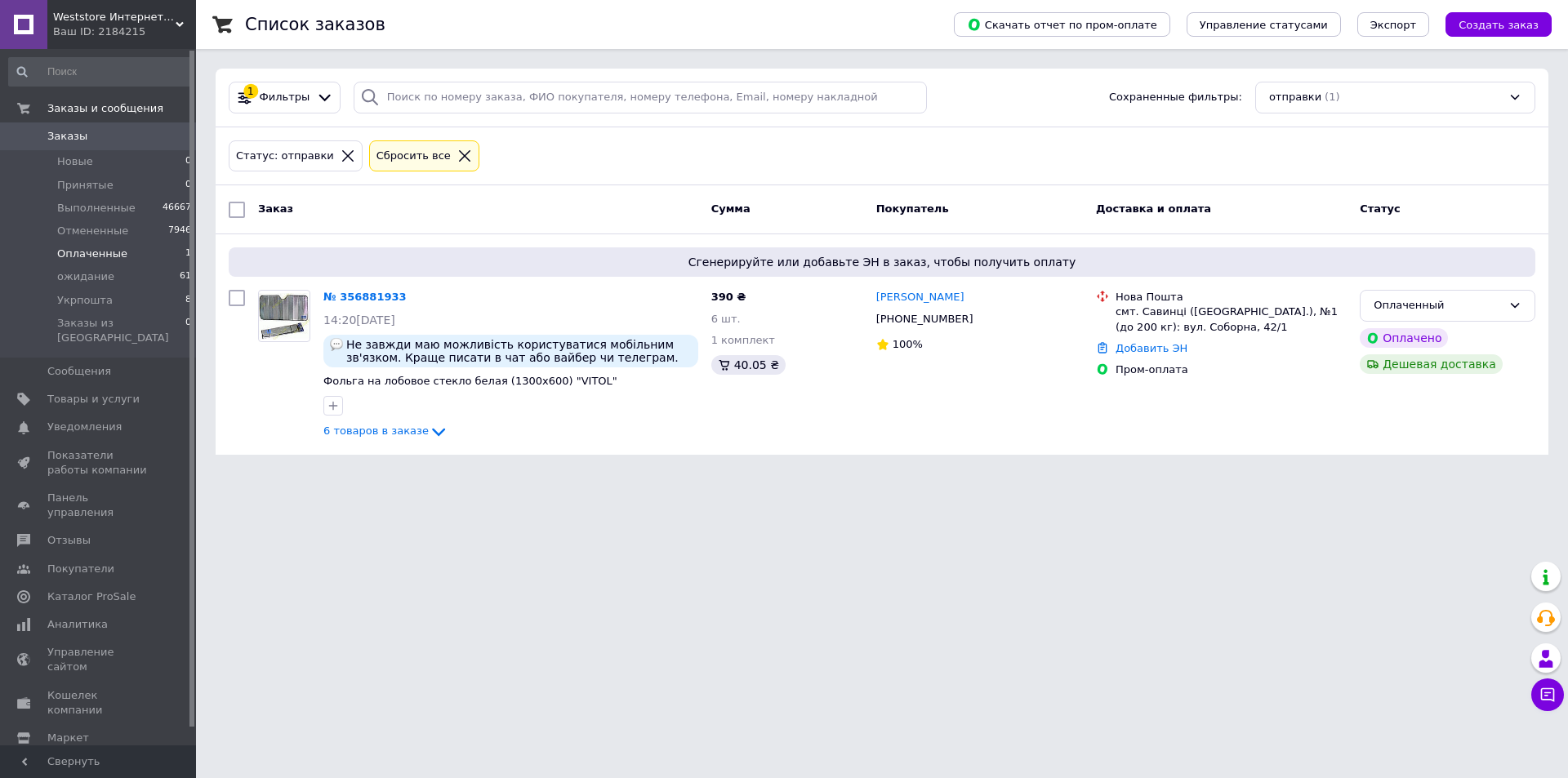
click at [713, 474] on html "Weststore Интернет магазин автозапчастей Ваш ID: 2184215 Сайт Weststore Интерне…" at bounding box center [784, 236] width 1568 height 474
click at [152, 247] on li "Оплаченные 1" at bounding box center [100, 254] width 201 height 23
click at [164, 174] on li "Принятые 0" at bounding box center [100, 185] width 201 height 23
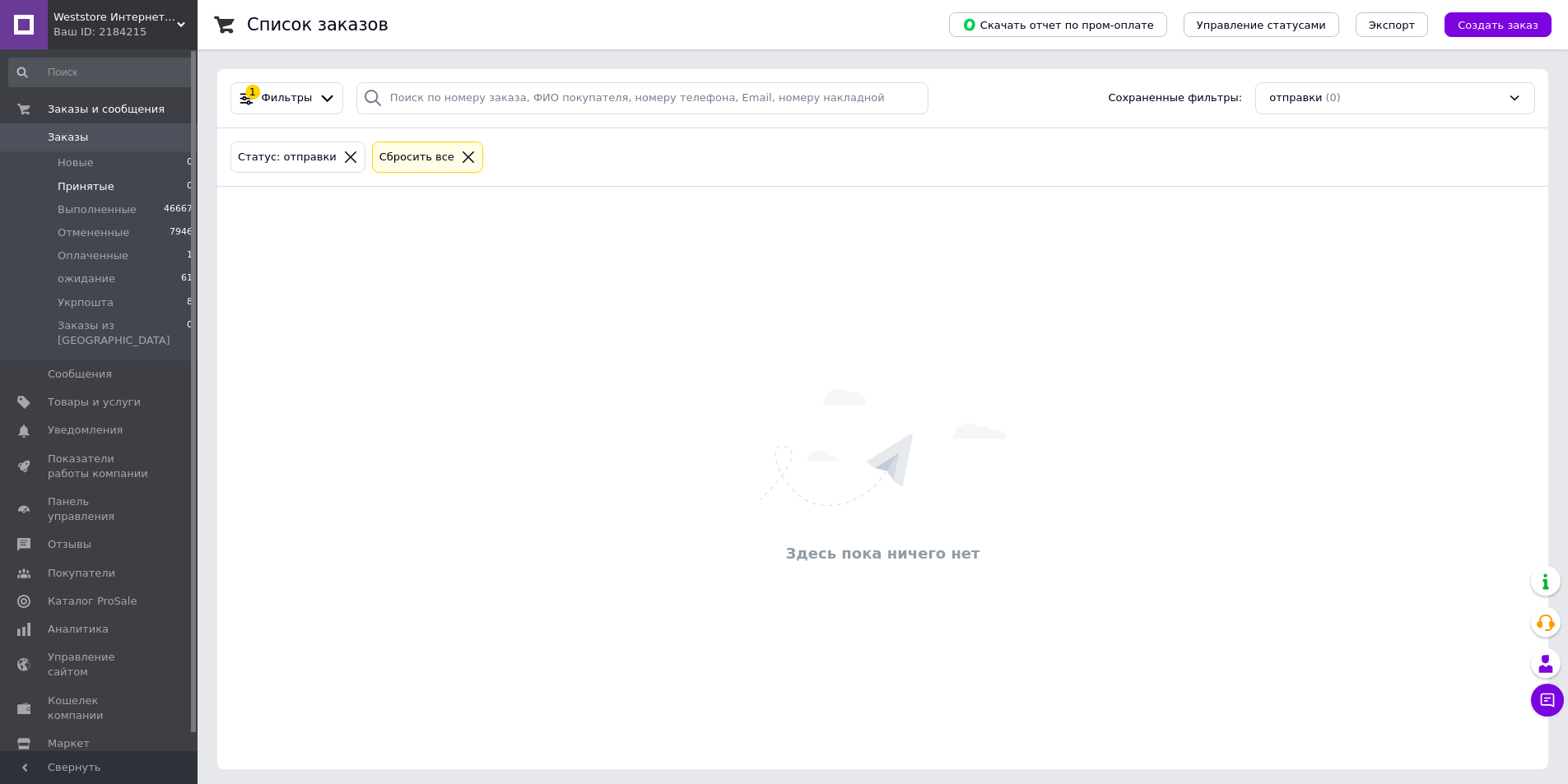
click at [140, 180] on li "Принятые 0" at bounding box center [101, 187] width 202 height 23
click at [167, 169] on li "Новые 0" at bounding box center [101, 163] width 202 height 23
click at [444, 312] on div "Здесь пока ничего нет" at bounding box center [882, 477] width 1331 height 549
click at [303, 697] on div "Здесь пока ничего нет" at bounding box center [882, 477] width 1331 height 549
drag, startPoint x: 136, startPoint y: 240, endPoint x: 136, endPoint y: 264, distance: 24.0
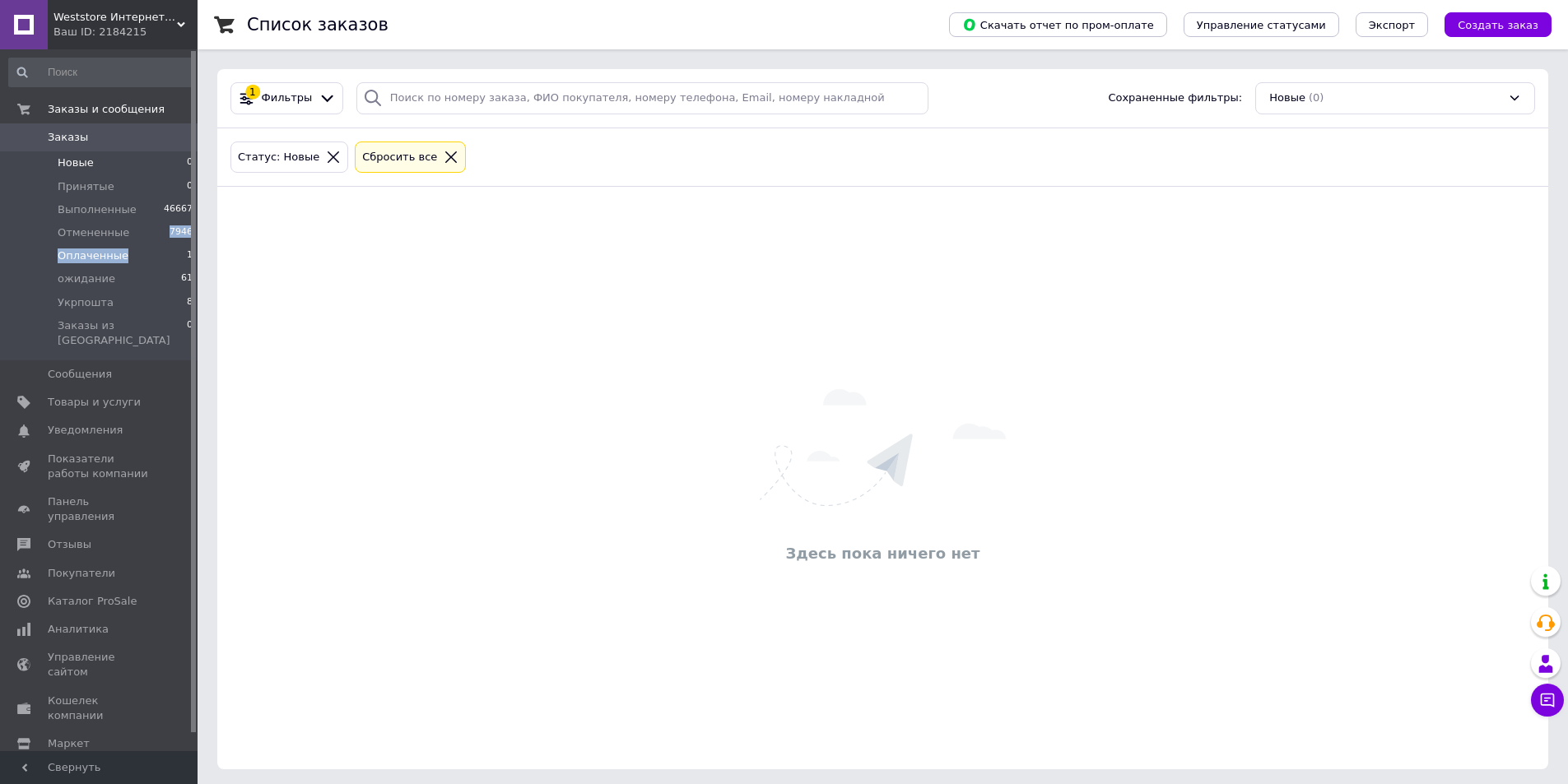
click at [136, 256] on ul "Новые 0 Принятые 0 Выполненные 46667 Отмененные 7946 Оплаченные 1 ожидание 61 У…" at bounding box center [101, 256] width 202 height 209
click at [136, 264] on li "Оплаченные 1" at bounding box center [101, 256] width 202 height 23
